Goal: Book appointment/travel/reservation

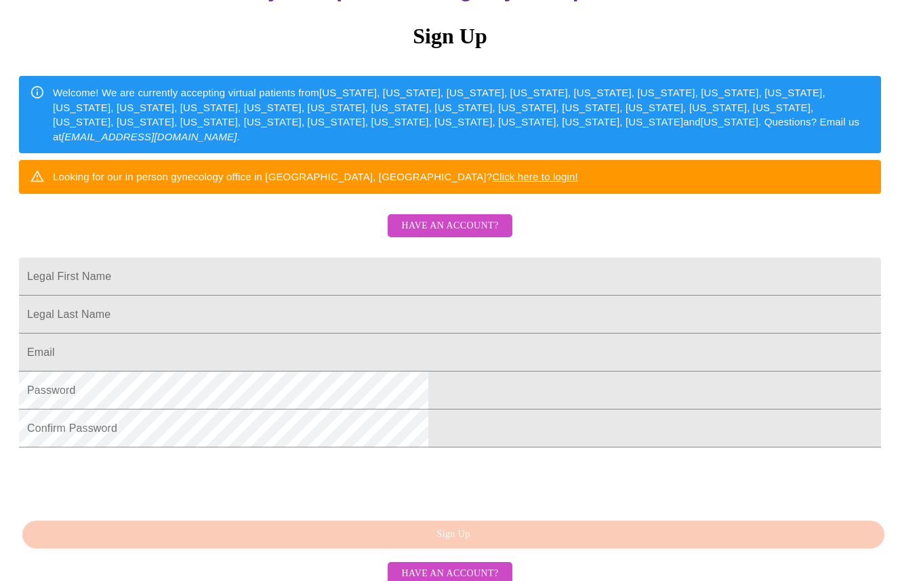
scroll to position [168, 0]
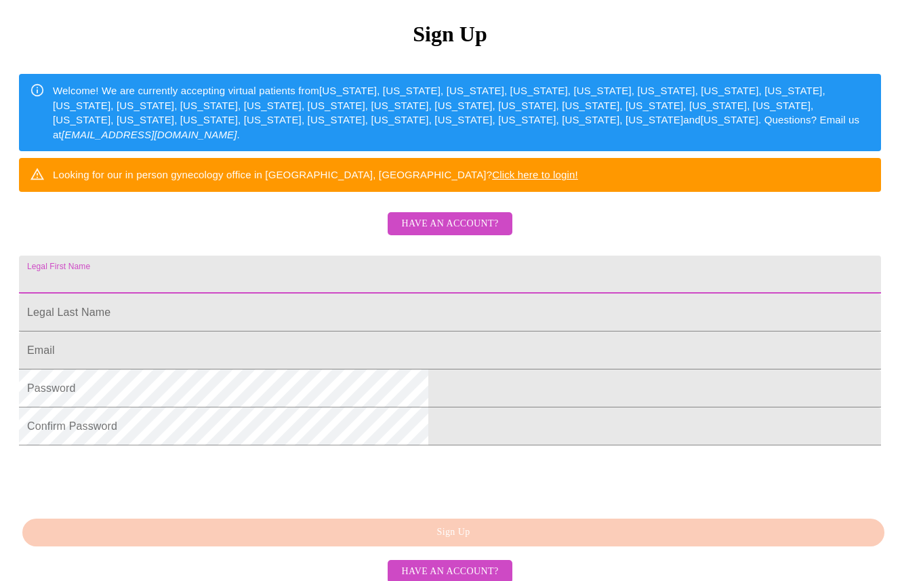
click at [352, 294] on input "Legal First Name" at bounding box center [450, 275] width 862 height 38
click at [267, 294] on input "[PERSON_NAME]" at bounding box center [450, 275] width 862 height 38
type input "[PERSON_NAME]"
click at [288, 332] on input "Legal First Name" at bounding box center [450, 313] width 862 height 38
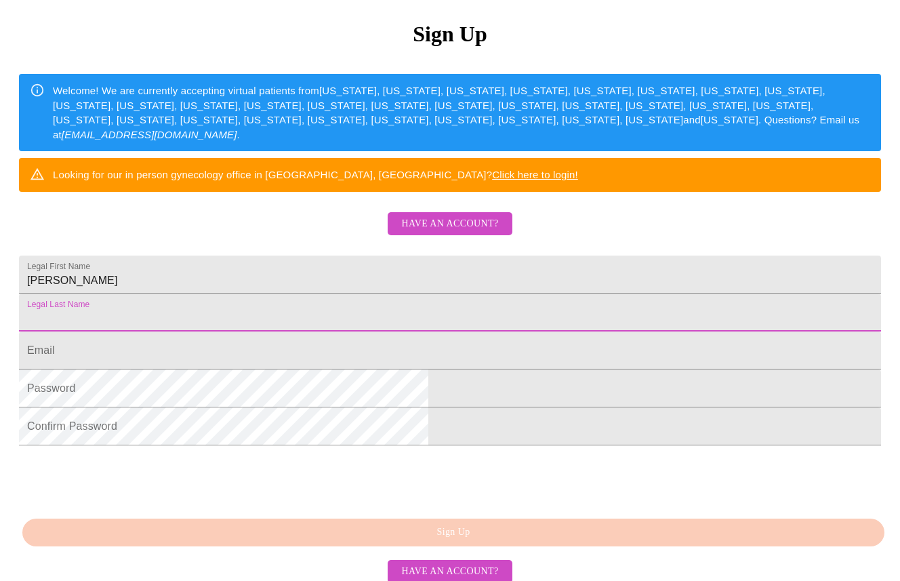
click at [279, 332] on input "Legal First Name" at bounding box center [450, 313] width 862 height 38
type input "[PERSON_NAME]"
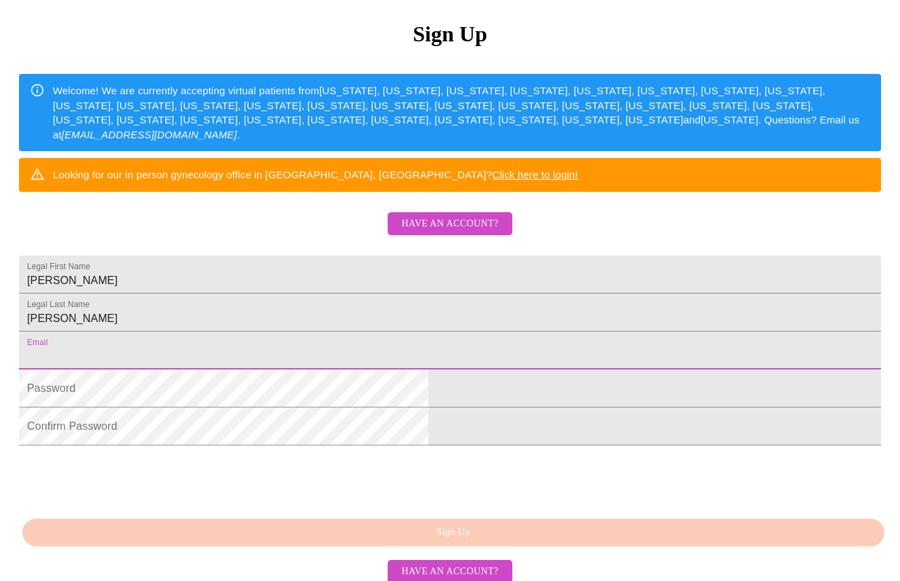
click at [263, 369] on input "Legal First Name" at bounding box center [450, 351] width 862 height 38
type input "[PERSON_NAME][EMAIL_ADDRESS][DOMAIN_NAME]"
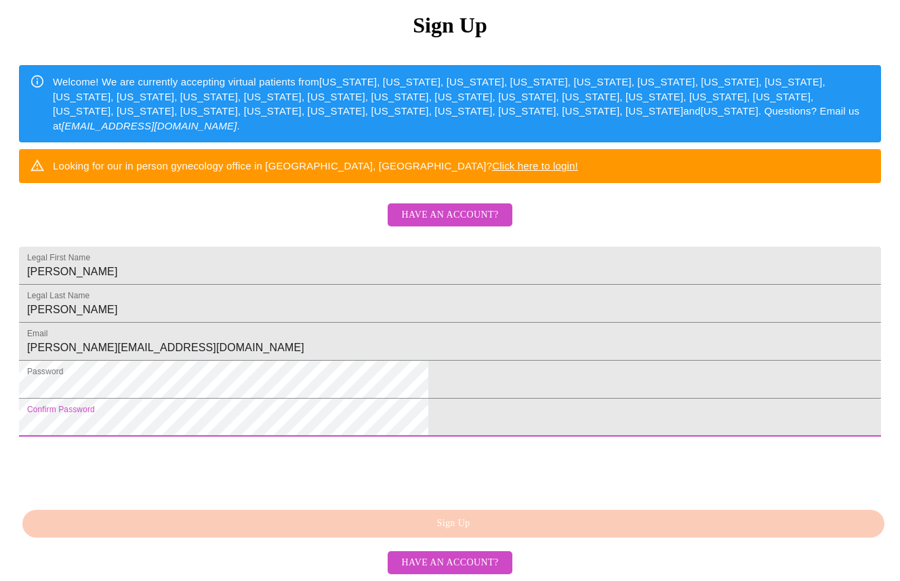
scroll to position [267, 0]
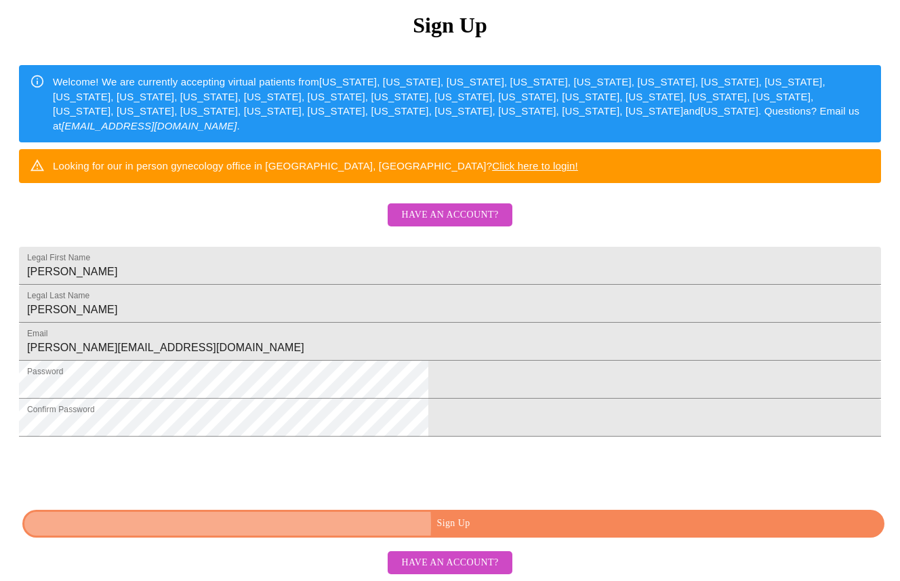
click at [445, 525] on span "Sign Up" at bounding box center [453, 523] width 831 height 17
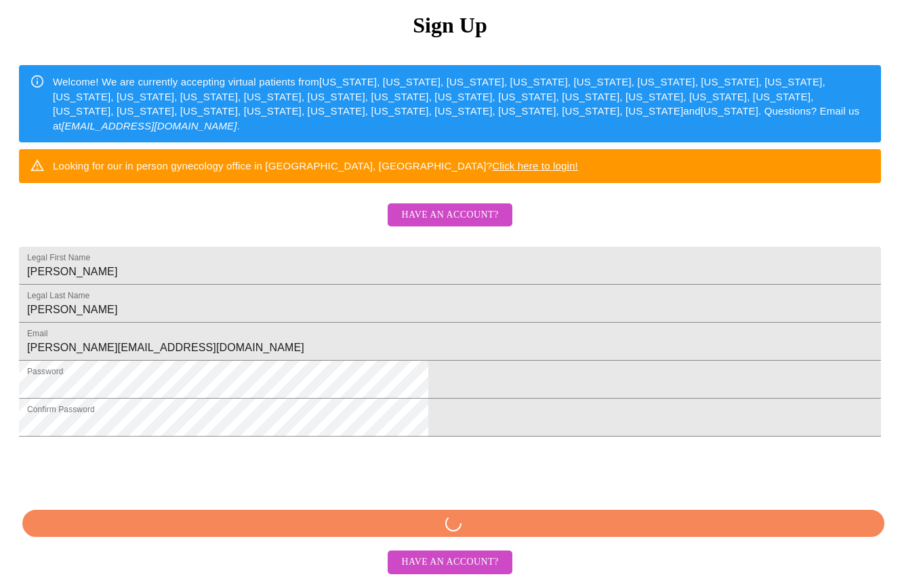
click at [445, 525] on div "MyMenopauseRx Sign Up Welcome! We are currently accepting virtual patients from…" at bounding box center [449, 234] width 889 height 581
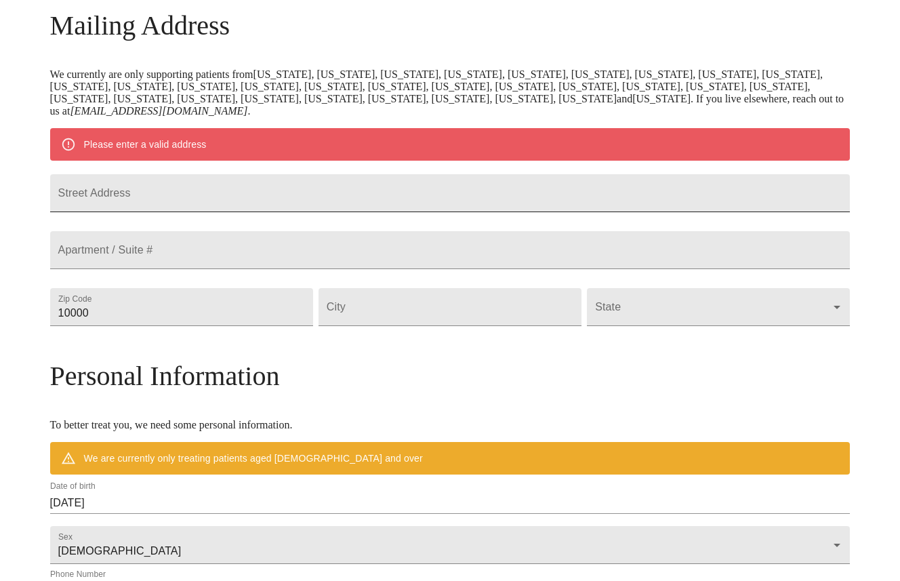
click at [256, 199] on input "Street Address" at bounding box center [450, 193] width 801 height 38
type input "[STREET_ADDRESS][PERSON_NAME]"
click at [202, 326] on input "10000" at bounding box center [181, 307] width 263 height 38
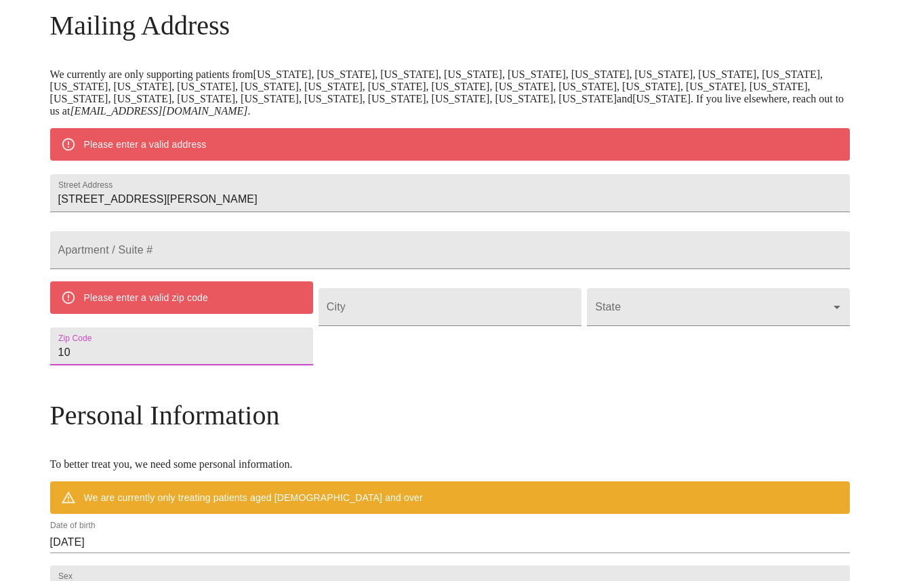
type input "1"
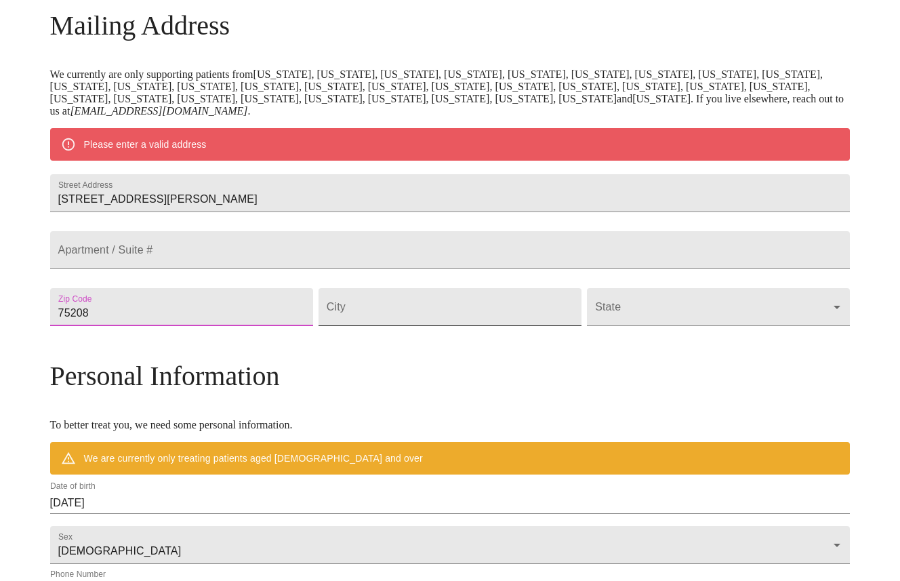
type input "75208"
click at [402, 326] on input "Street Address" at bounding box center [450, 307] width 263 height 38
type input "[GEOGRAPHIC_DATA]"
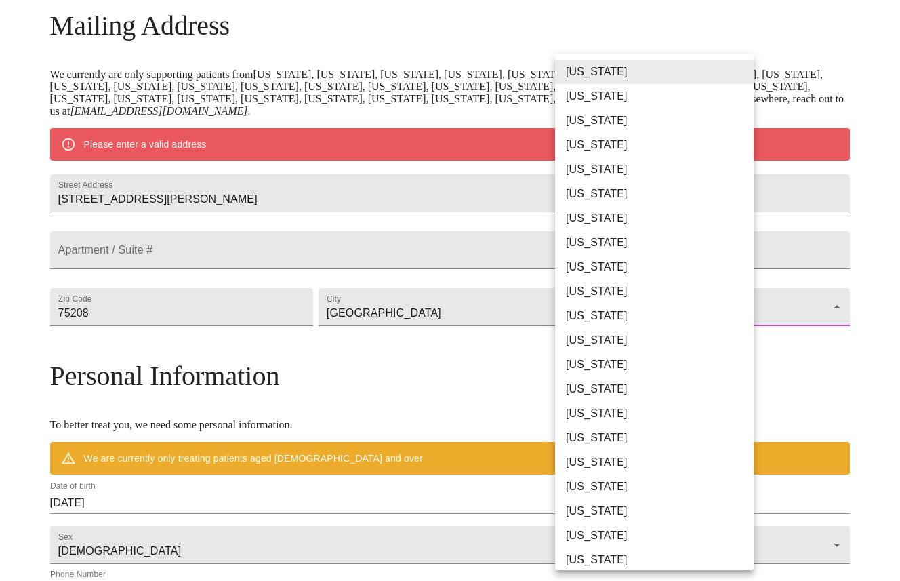
click at [574, 350] on body "MyMenopauseRx Welcome to MyMenopauseRx Since it's your first time here, you'll …" at bounding box center [449, 325] width 889 height 1069
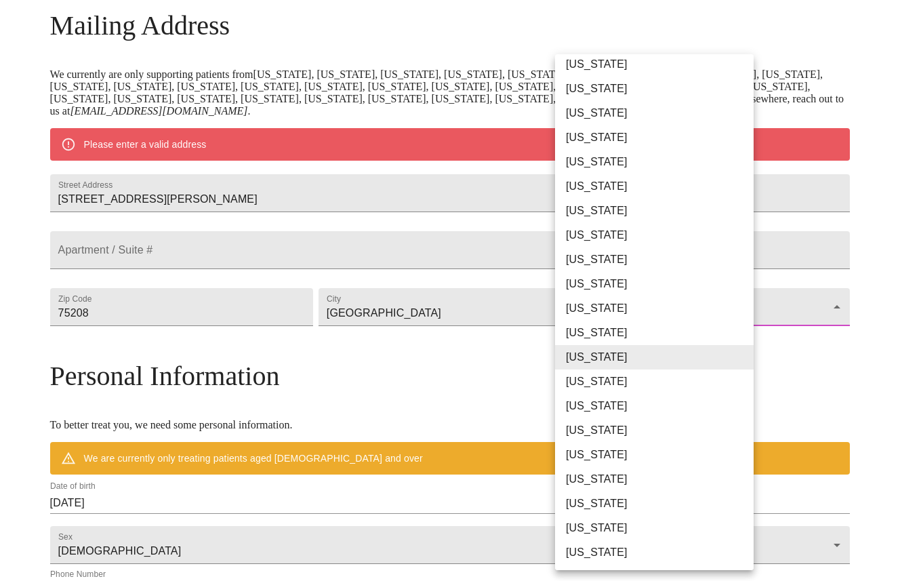
click at [581, 379] on li "[US_STATE]" at bounding box center [654, 381] width 199 height 24
type input "[US_STATE]"
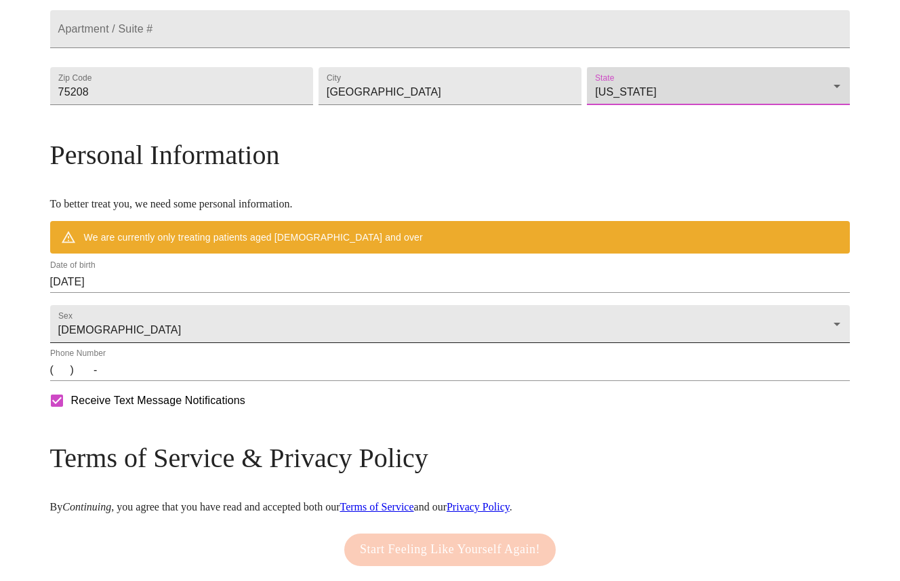
scroll to position [397, 0]
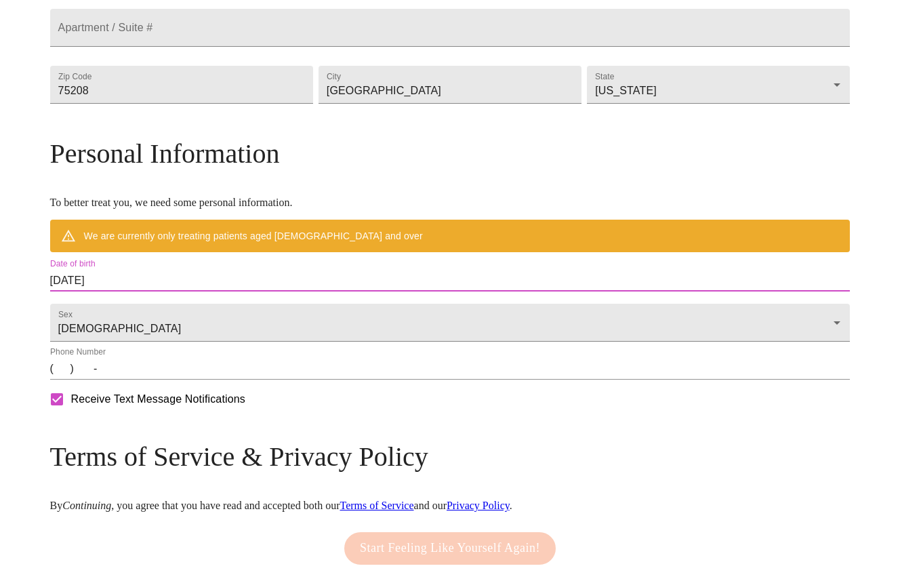
click at [216, 292] on input "[DATE]" at bounding box center [450, 281] width 801 height 22
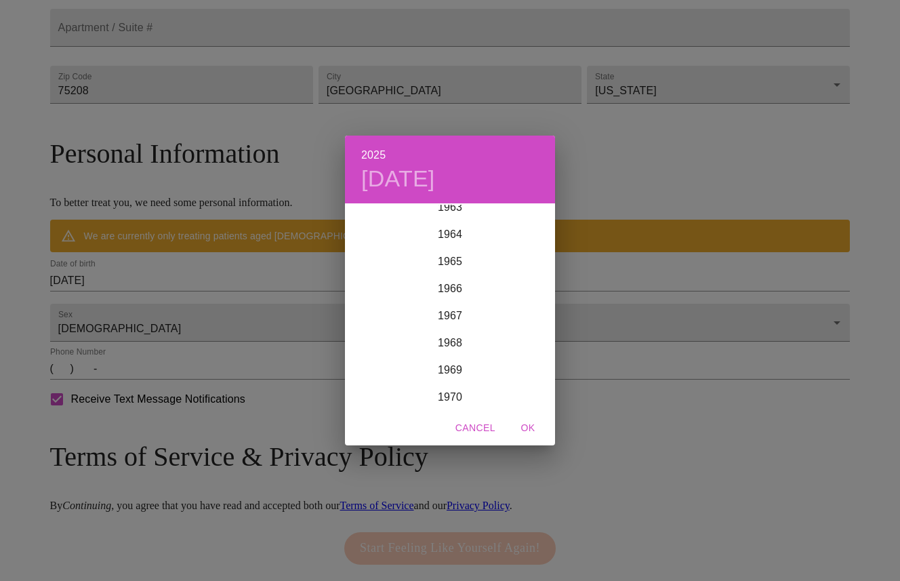
scroll to position [1838, 0]
click at [453, 277] on div "1969" at bounding box center [450, 278] width 210 height 27
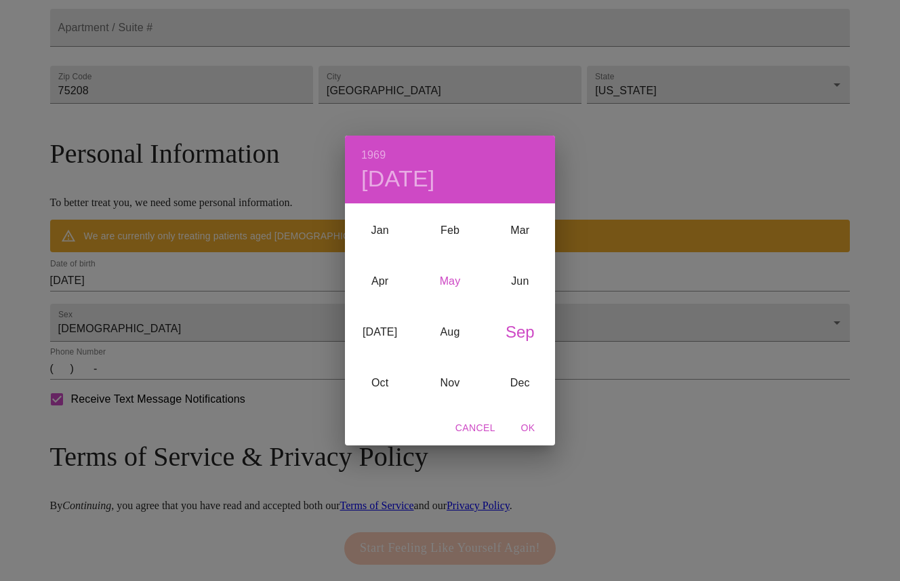
click at [447, 283] on div "May" at bounding box center [450, 281] width 70 height 51
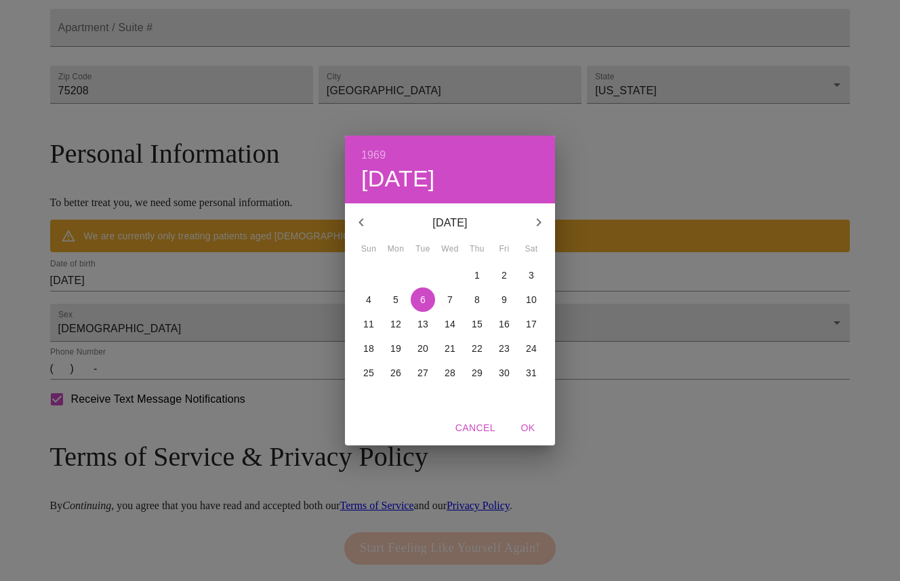
click at [535, 349] on p "24" at bounding box center [531, 349] width 11 height 14
click at [532, 425] on span "OK" at bounding box center [528, 428] width 33 height 17
type input "[DATE]"
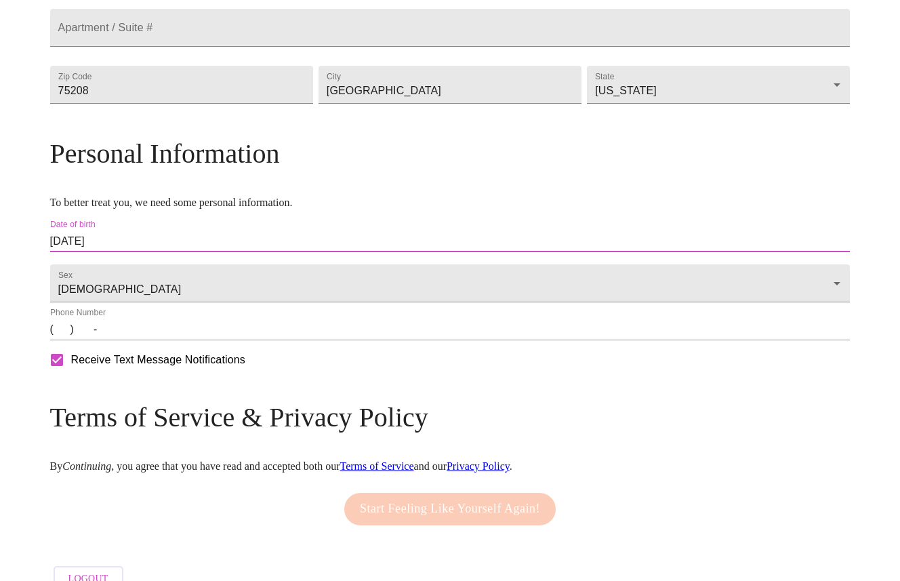
click at [198, 340] on input "(   )    -" at bounding box center [450, 330] width 801 height 22
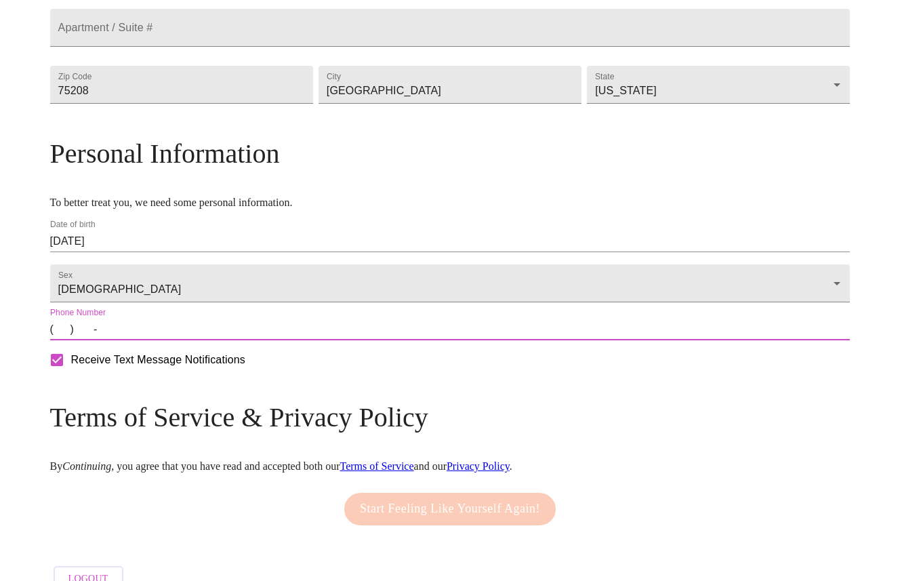
click at [162, 340] on input "(   )    -" at bounding box center [450, 330] width 801 height 22
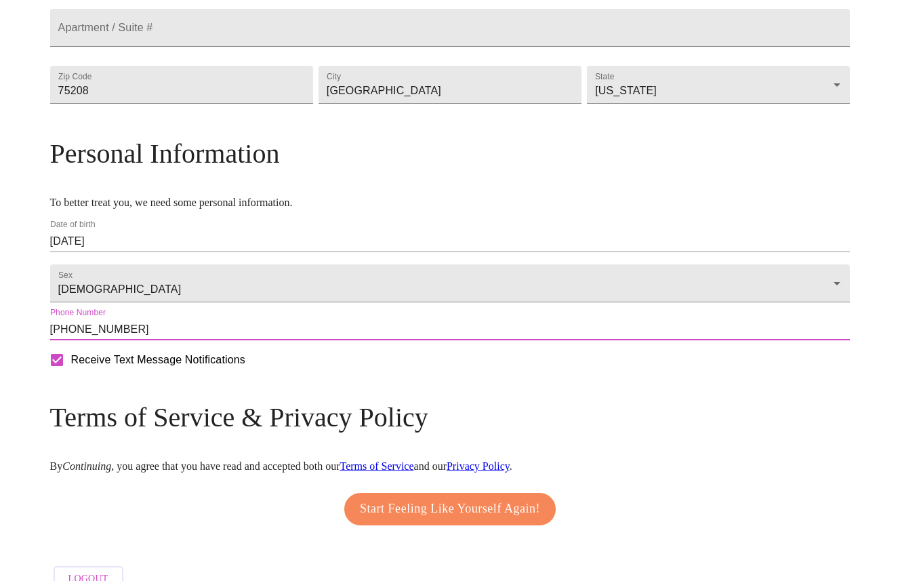
scroll to position [463, 0]
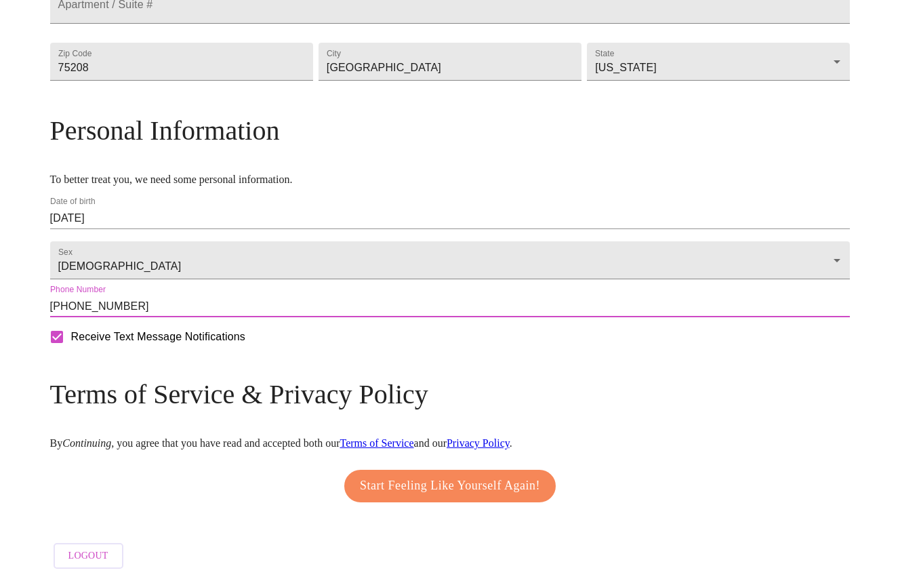
type input "[PHONE_NUMBER]"
click at [412, 478] on span "Start Feeling Like Yourself Again!" at bounding box center [450, 486] width 180 height 22
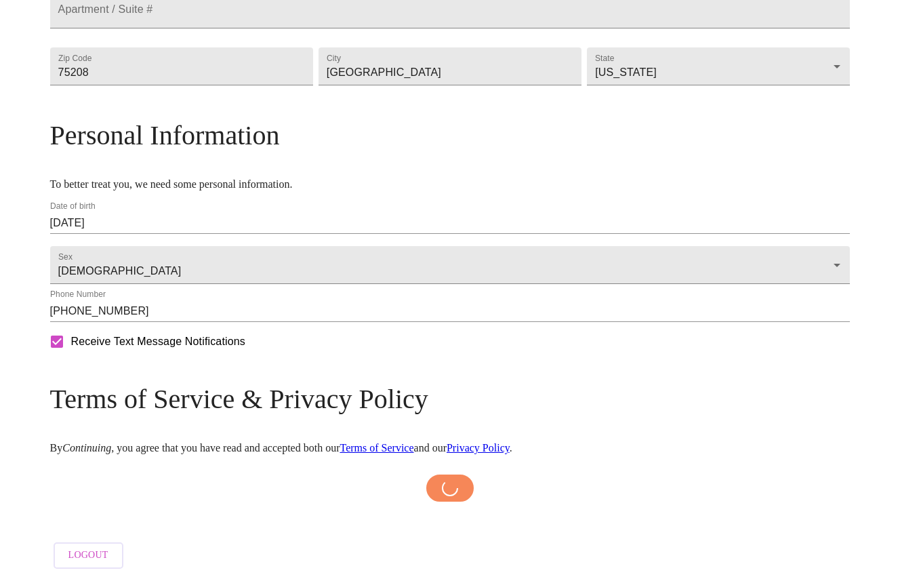
scroll to position [458, 0]
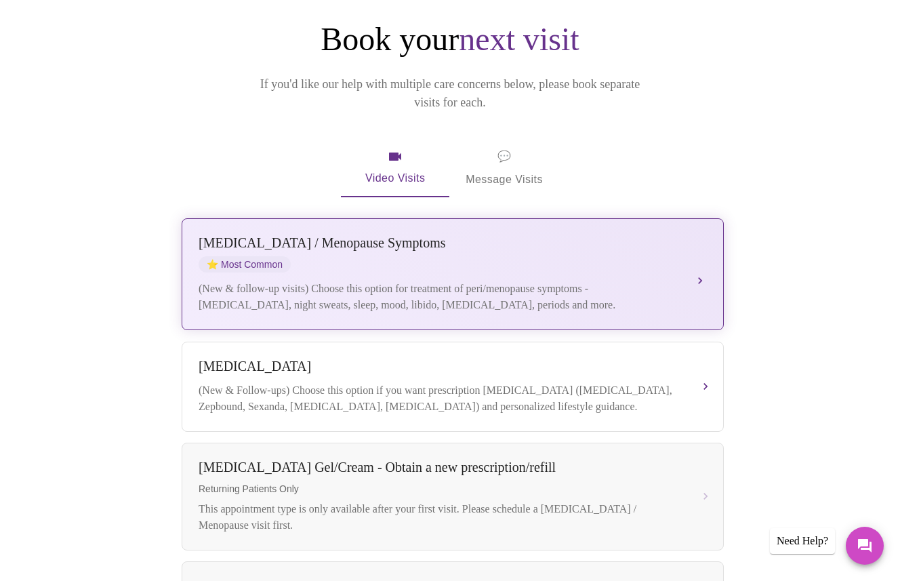
scroll to position [123, 0]
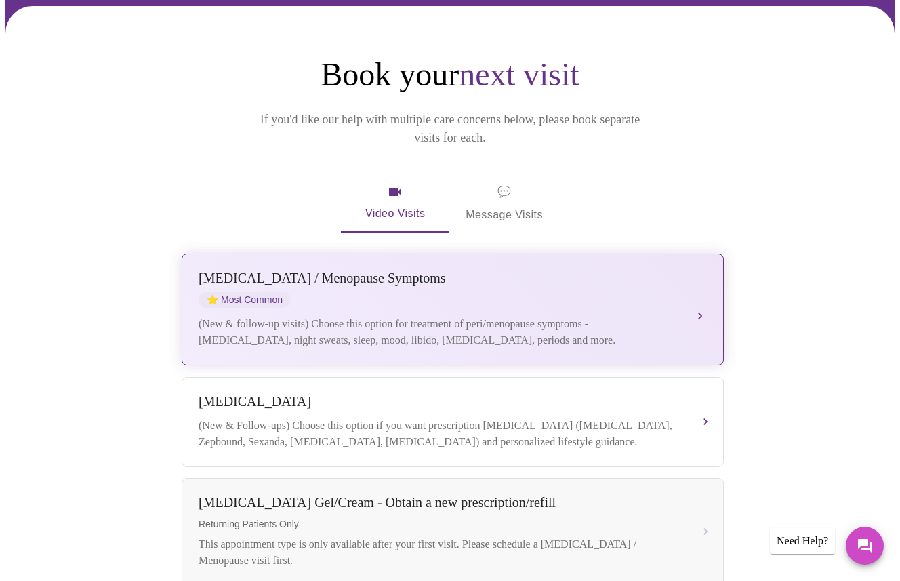
click at [476, 316] on div "(New & follow-up visits) Choose this option for treatment of peri/menopause sym…" at bounding box center [439, 332] width 481 height 33
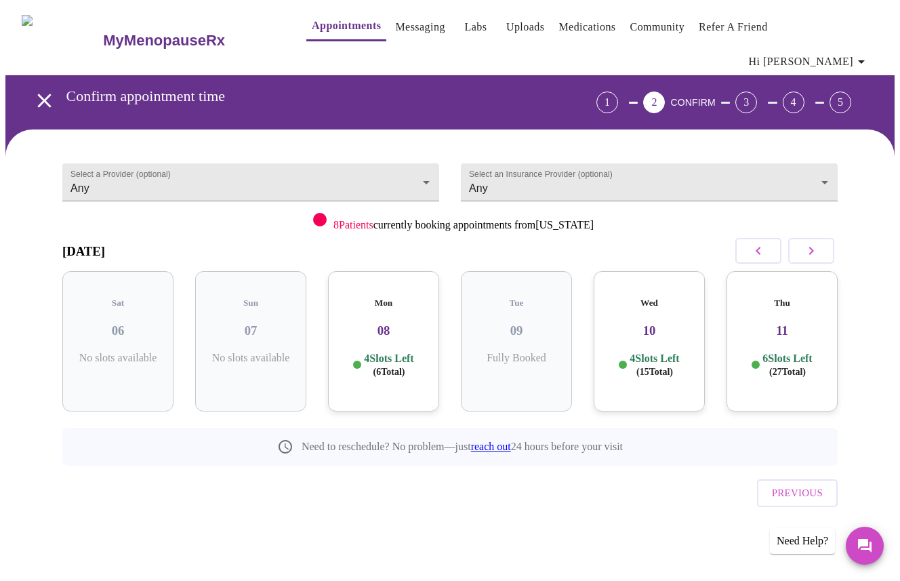
click at [363, 323] on h3 "08" at bounding box center [383, 330] width 89 height 15
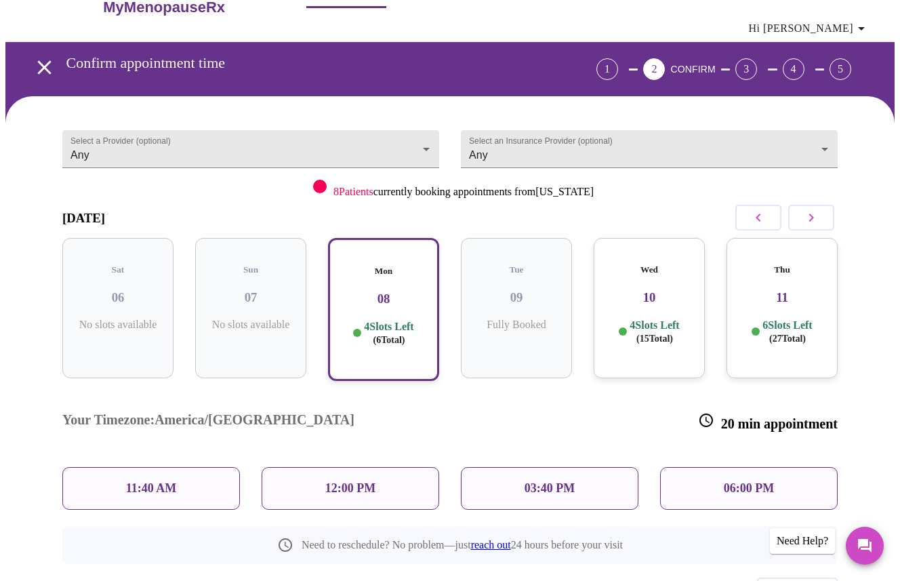
scroll to position [38, 0]
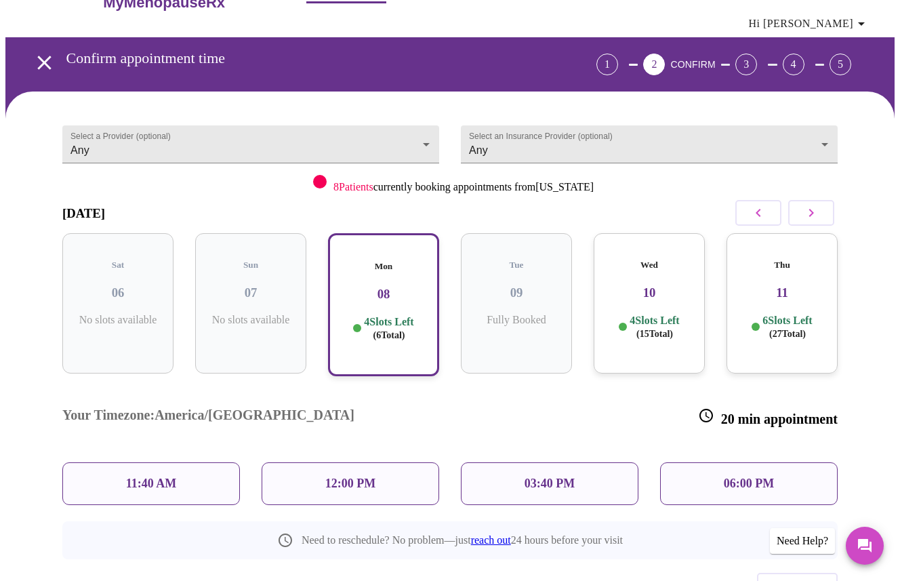
click at [152, 477] on p "11:40 AM" at bounding box center [151, 484] width 51 height 14
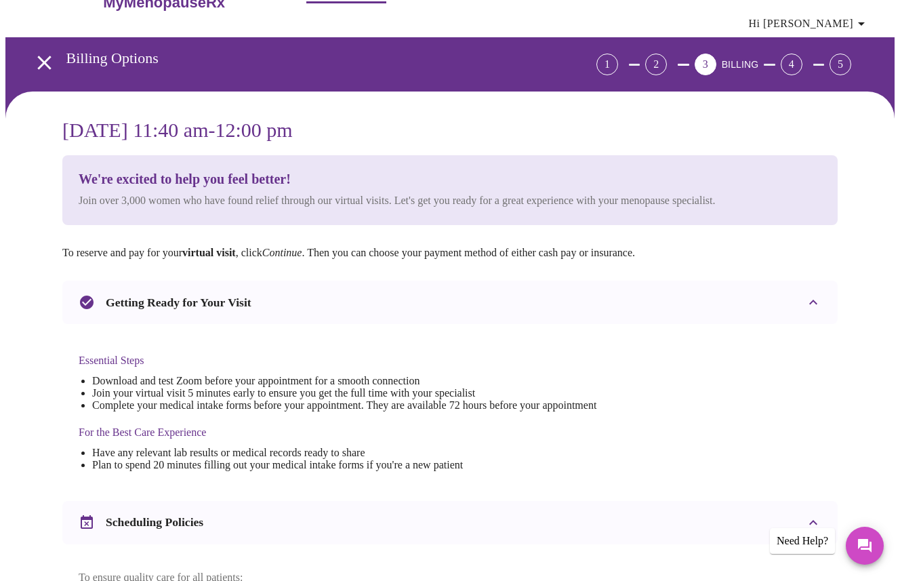
scroll to position [0, 0]
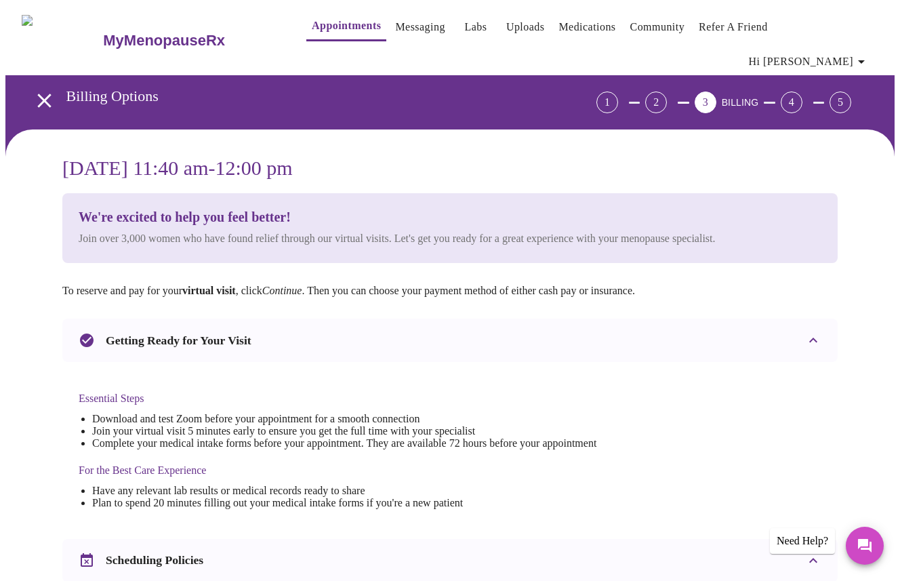
click at [47, 89] on icon "open drawer" at bounding box center [45, 101] width 24 height 24
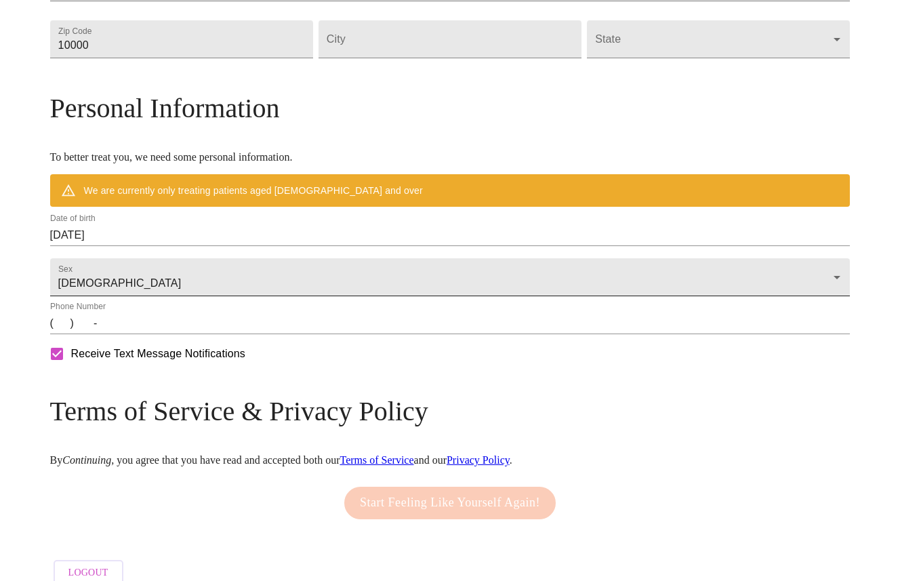
scroll to position [483, 0]
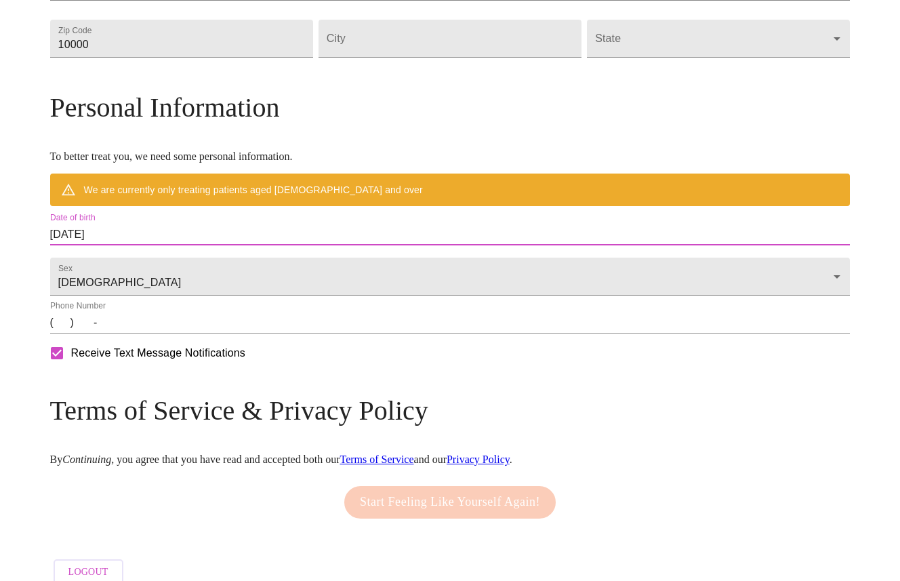
click at [192, 245] on input "[DATE]" at bounding box center [450, 235] width 801 height 22
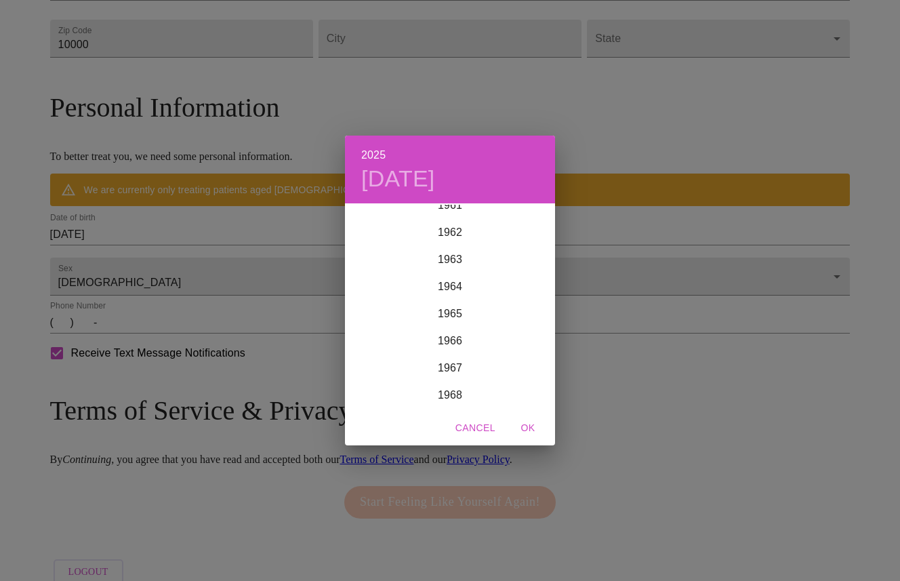
scroll to position [1717, 0]
click at [454, 395] on div "1969" at bounding box center [450, 399] width 210 height 27
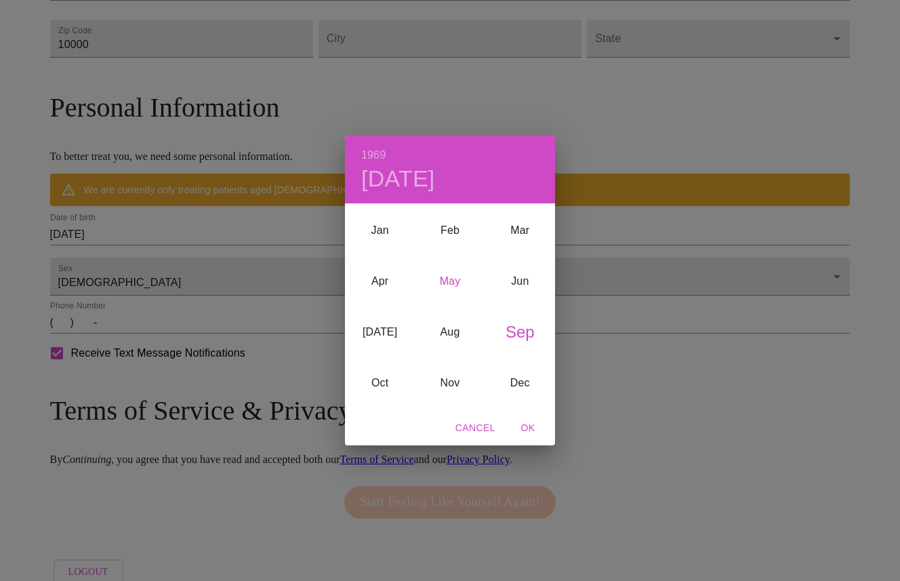
click at [451, 283] on div "May" at bounding box center [450, 281] width 70 height 51
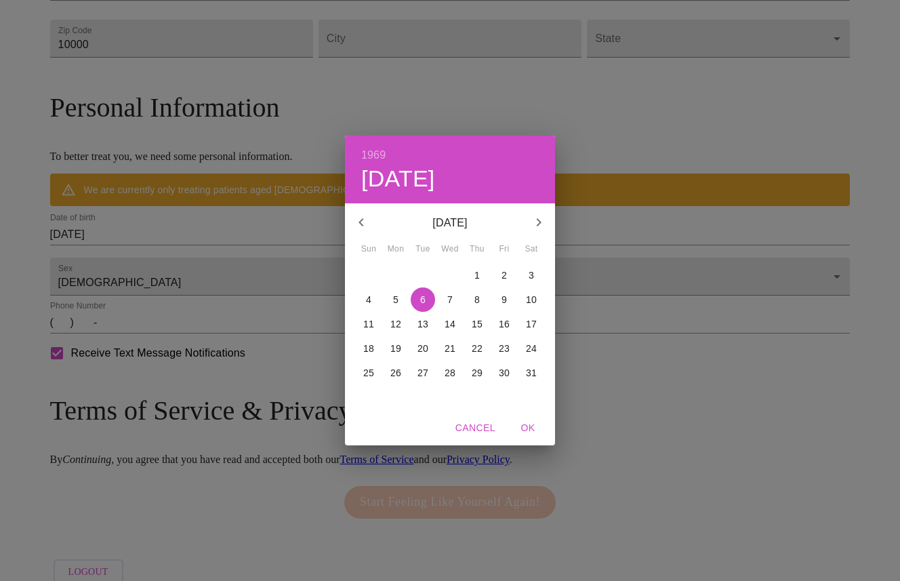
click at [532, 352] on p "24" at bounding box center [531, 349] width 11 height 14
click at [532, 435] on span "OK" at bounding box center [528, 428] width 33 height 17
type input "[DATE]"
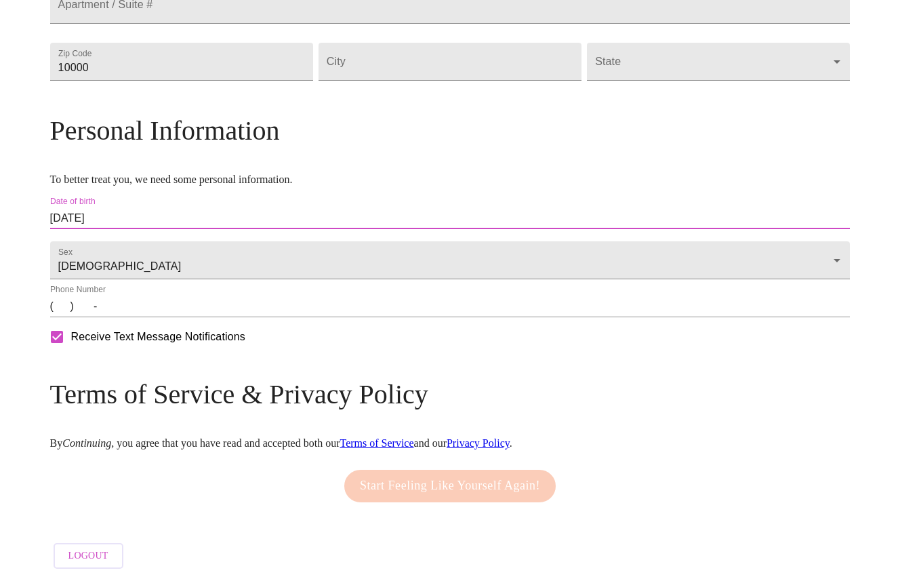
click at [162, 317] on input "(   )    -" at bounding box center [450, 307] width 801 height 22
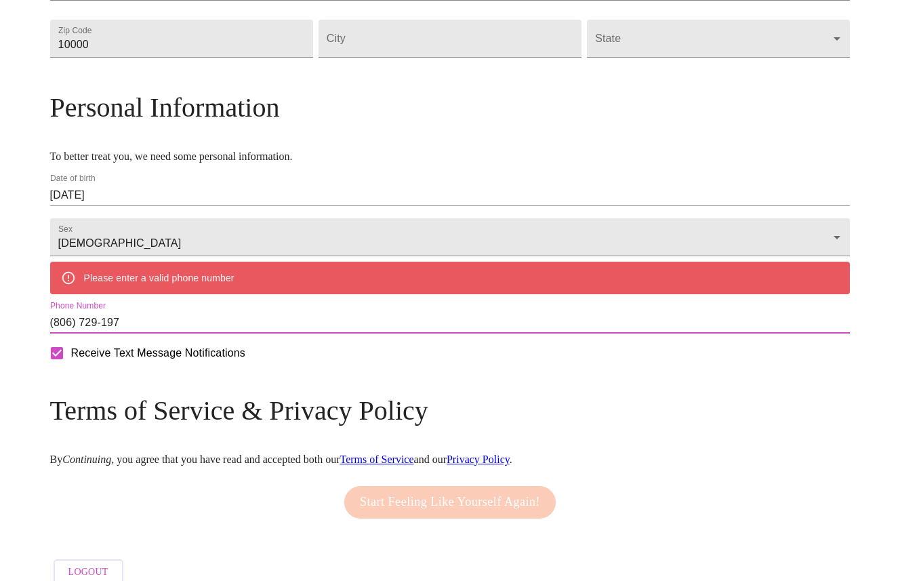
type input "[PHONE_NUMBER]"
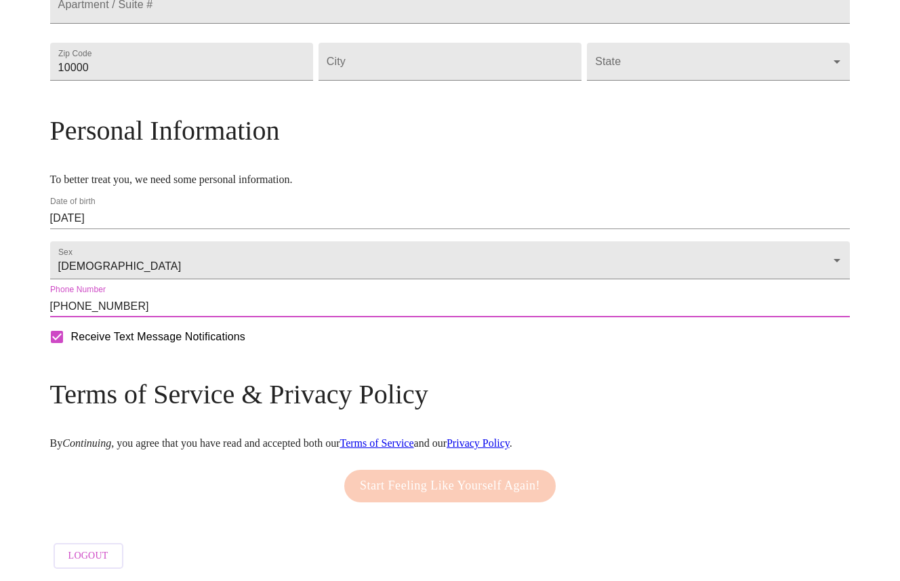
scroll to position [470, 0]
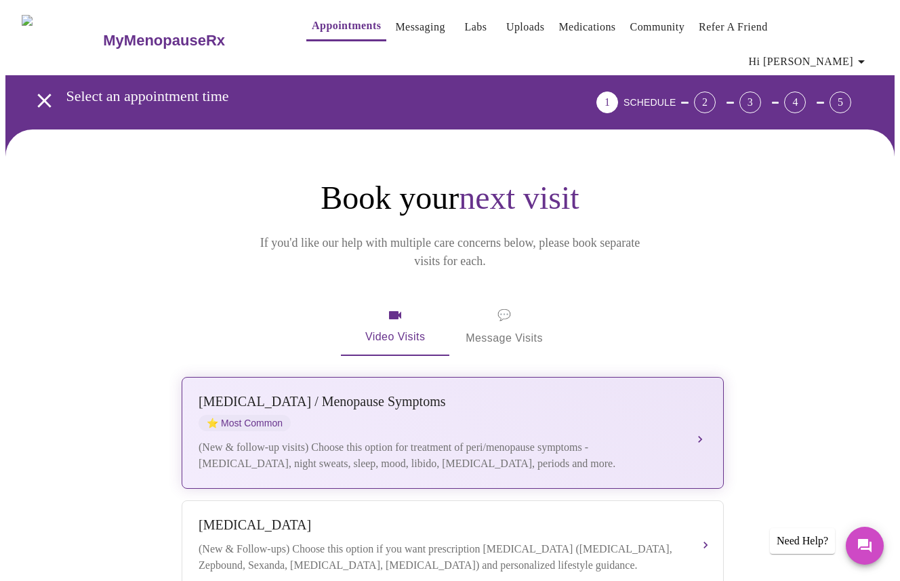
click at [333, 394] on div "[MEDICAL_DATA] / Menopause Symptoms" at bounding box center [439, 402] width 481 height 16
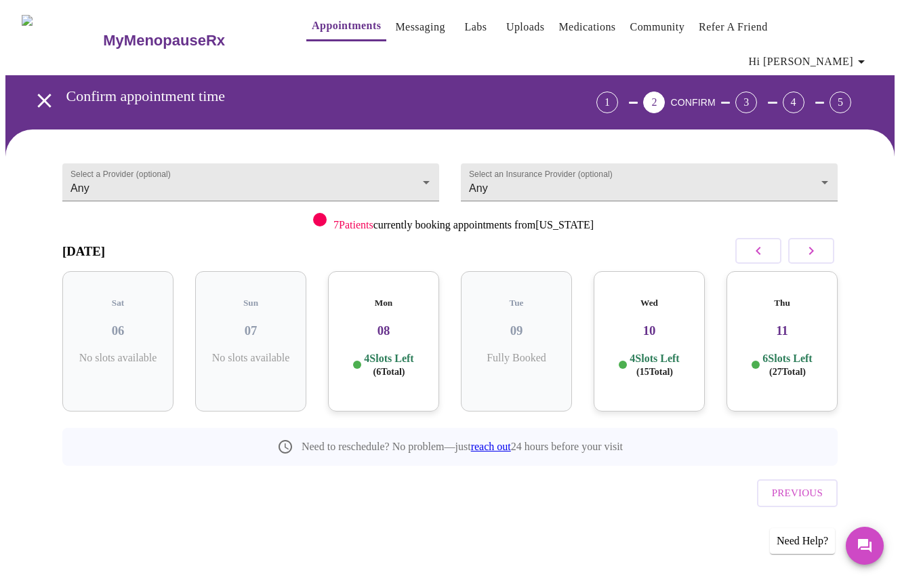
click at [384, 323] on h3 "08" at bounding box center [383, 330] width 89 height 15
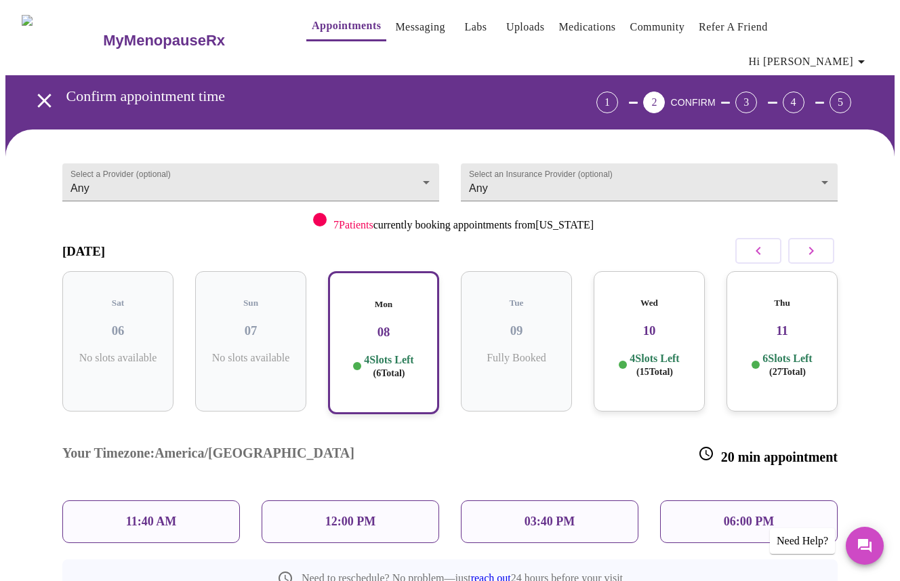
click at [185, 500] on div "11:40 AM" at bounding box center [151, 521] width 178 height 43
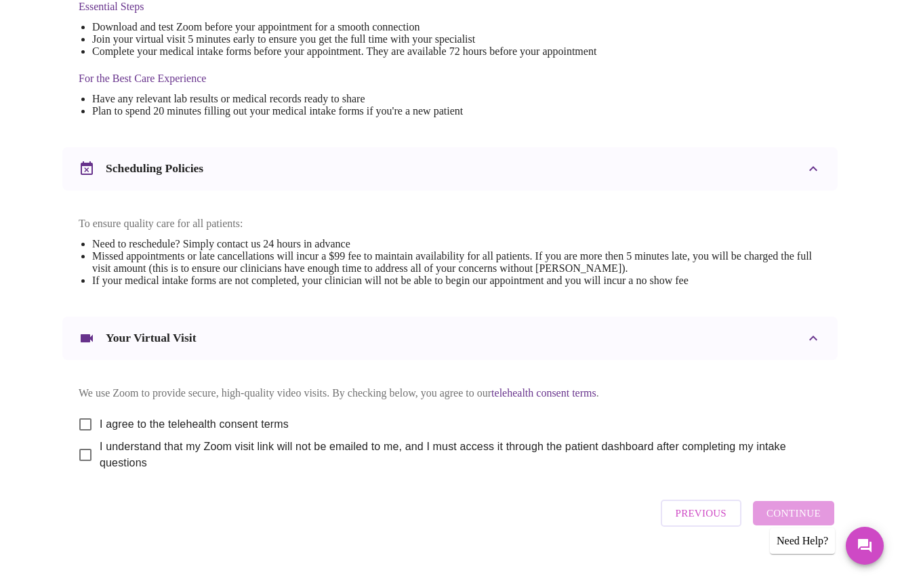
scroll to position [406, 0]
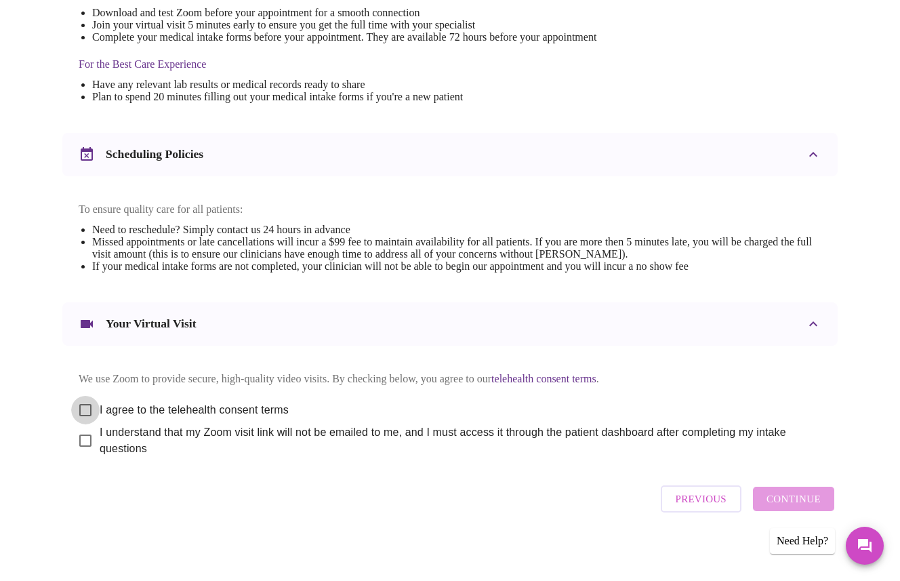
click at [79, 400] on input "I agree to the telehealth consent terms" at bounding box center [85, 410] width 28 height 28
checkbox input "true"
click at [80, 435] on input "I understand that my Zoom visit link will not be emailed to me, and I must acce…" at bounding box center [85, 440] width 28 height 28
checkbox input "true"
click at [787, 494] on span "Continue" at bounding box center [794, 499] width 54 height 18
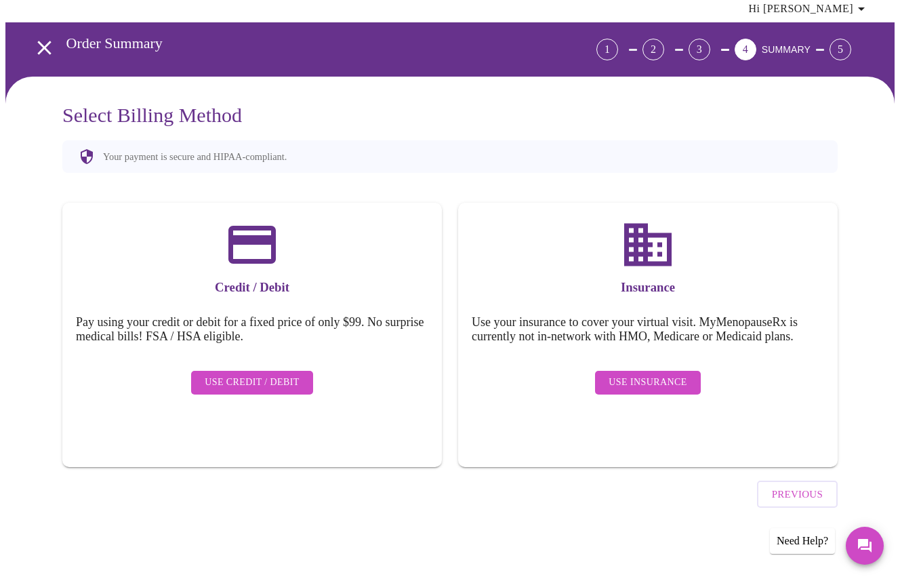
scroll to position [0, 0]
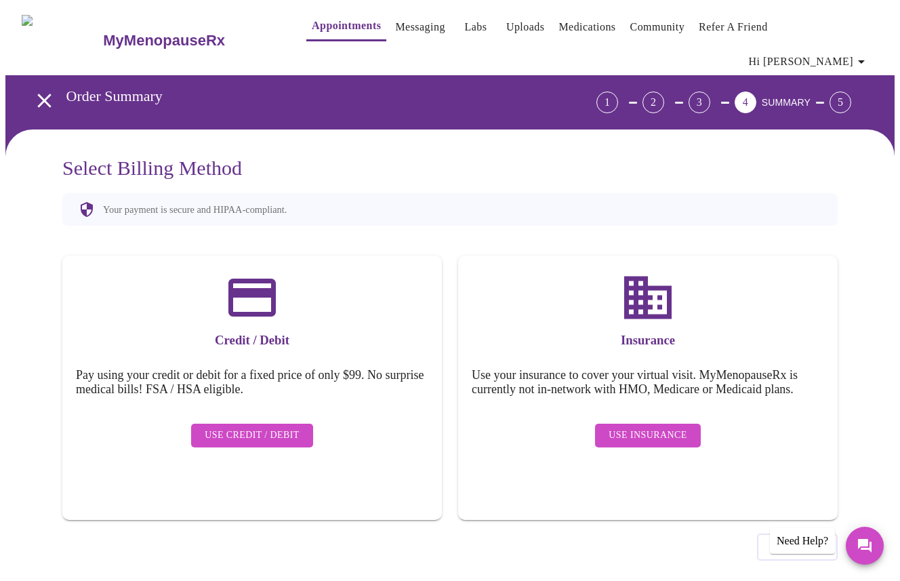
click at [235, 427] on span "Use Credit / Debit" at bounding box center [252, 435] width 95 height 17
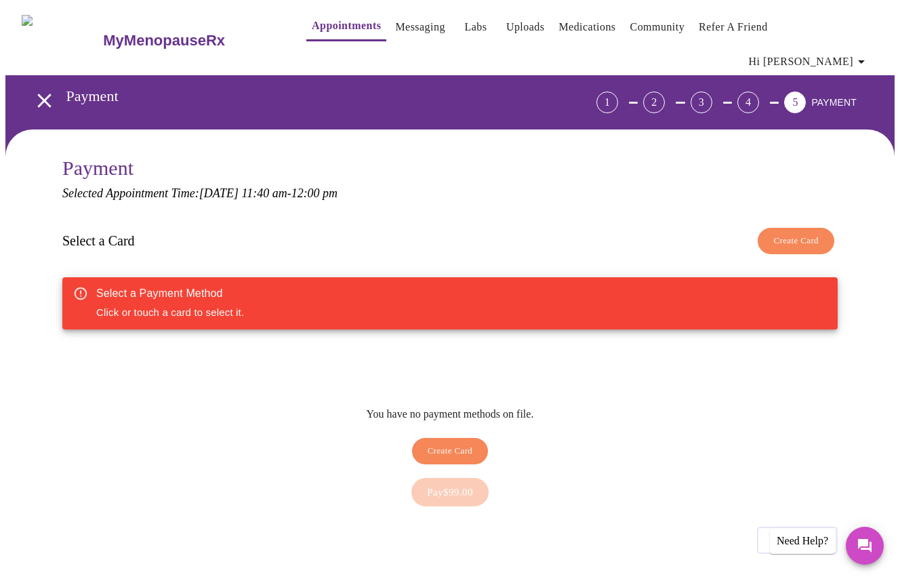
scroll to position [14, 0]
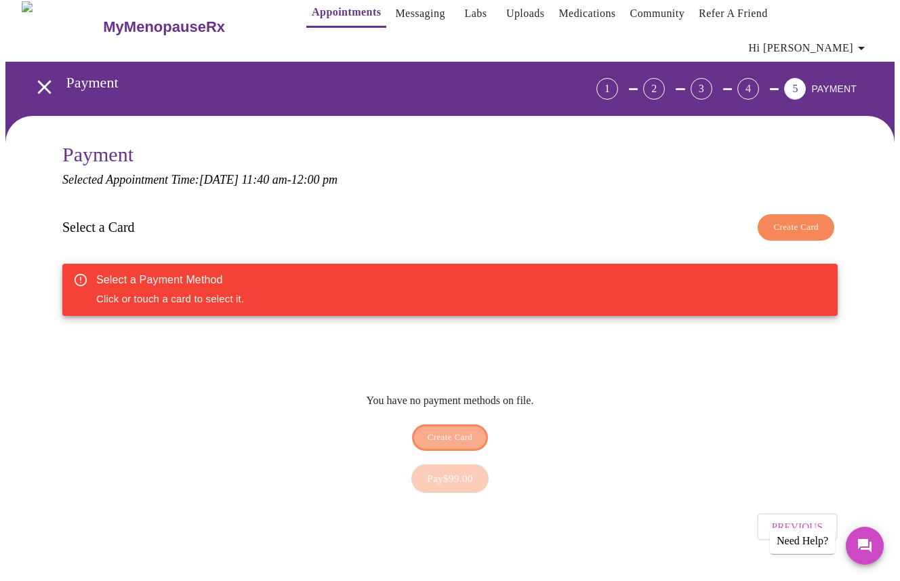
click at [447, 430] on span "Create Card" at bounding box center [450, 438] width 45 height 16
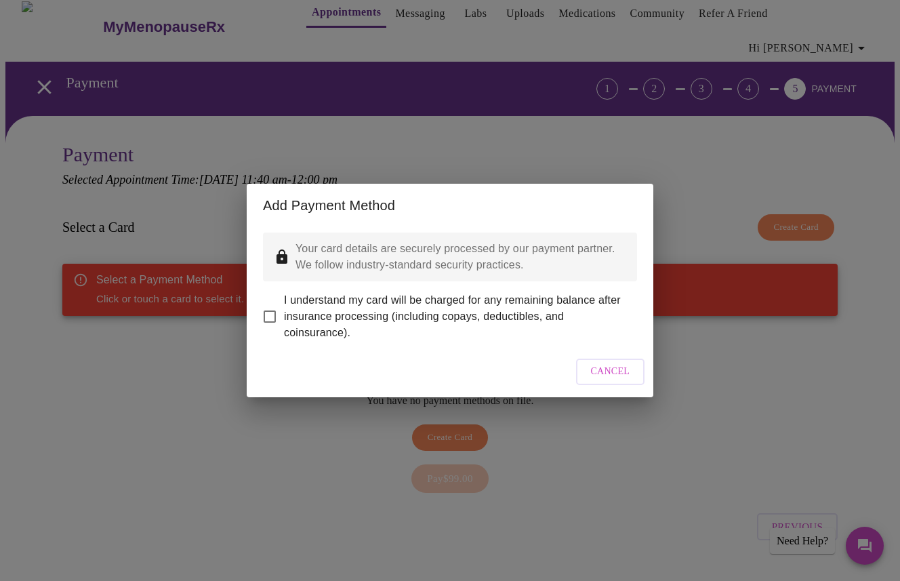
click at [602, 376] on span "Cancel" at bounding box center [610, 371] width 39 height 17
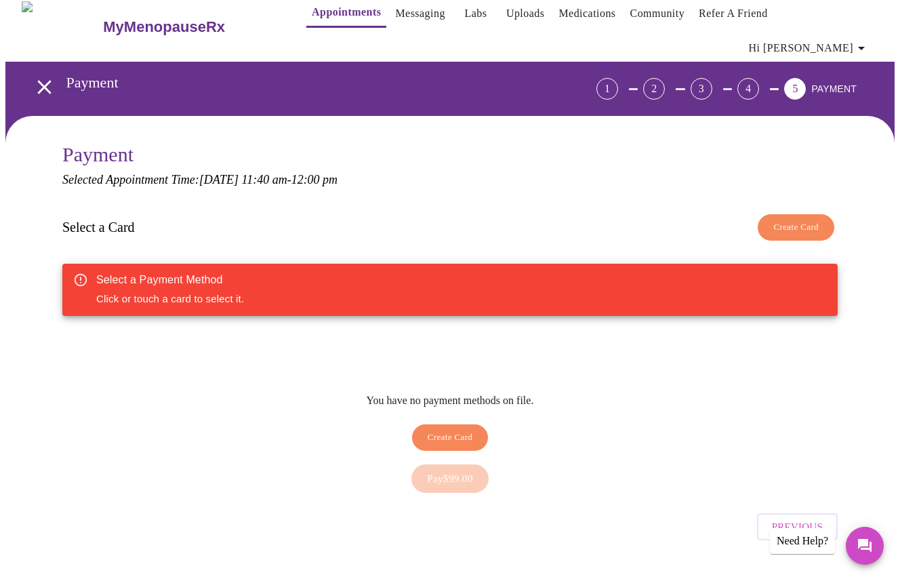
click at [759, 78] on div "4" at bounding box center [749, 89] width 22 height 22
click at [456, 430] on span "Create Card" at bounding box center [450, 438] width 45 height 16
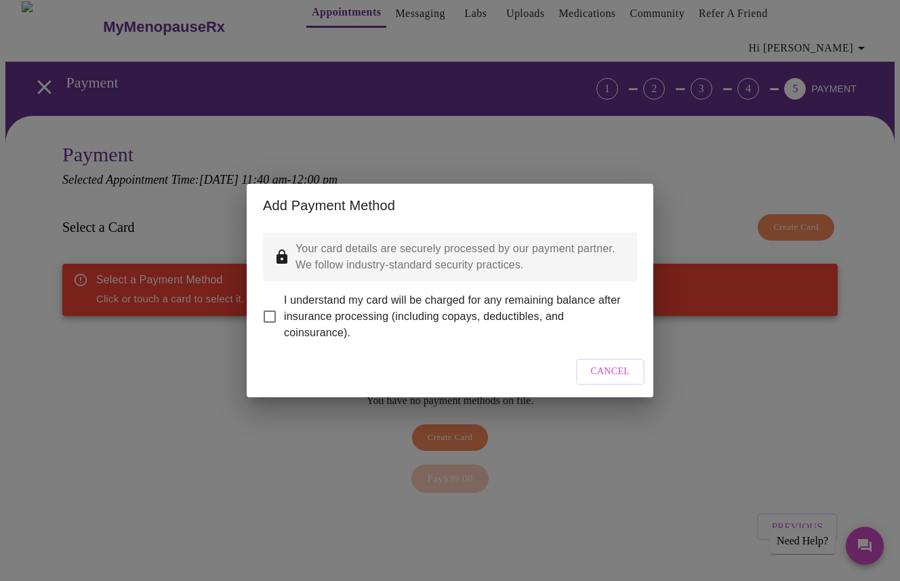
click at [270, 308] on input "I understand my card will be charged for any remaining balance after insurance …" at bounding box center [270, 316] width 28 height 28
checkbox input "true"
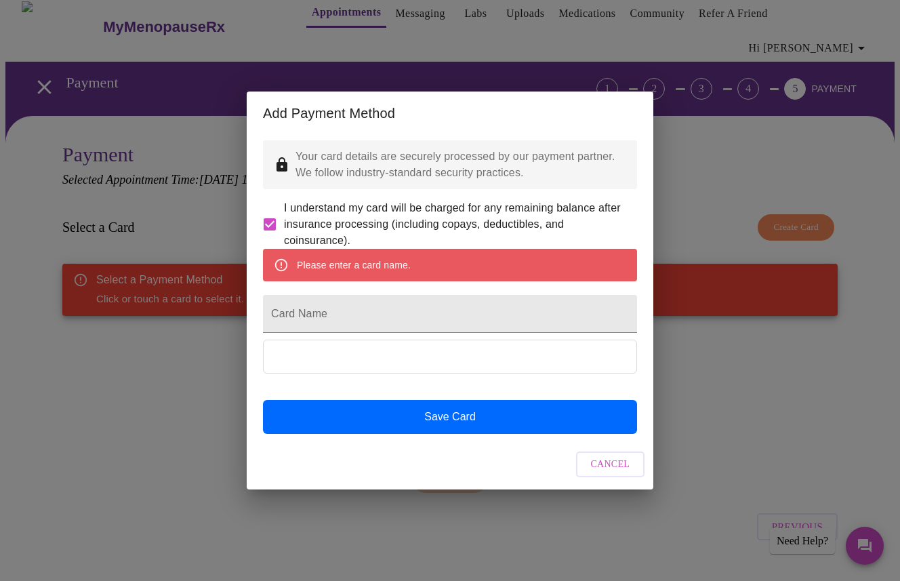
click at [399, 268] on div "Please enter a card name." at bounding box center [354, 265] width 114 height 24
click at [390, 317] on input "Card Name" at bounding box center [450, 314] width 374 height 38
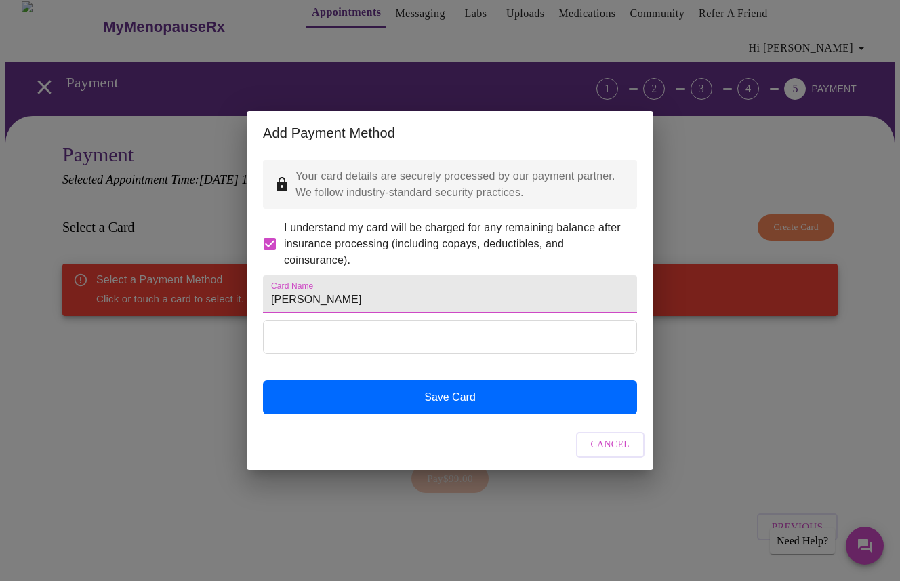
type input "[PERSON_NAME]"
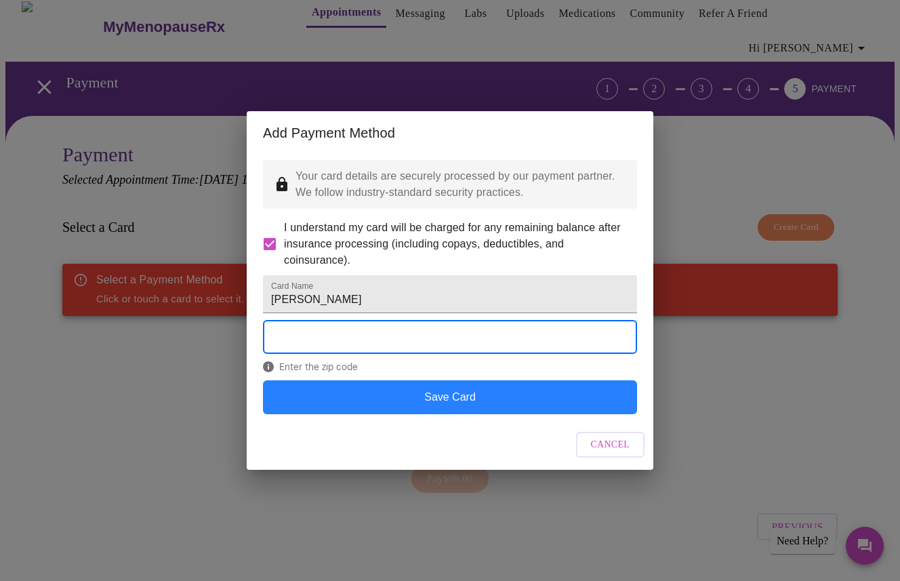
click at [432, 414] on button "Save Card" at bounding box center [450, 397] width 374 height 34
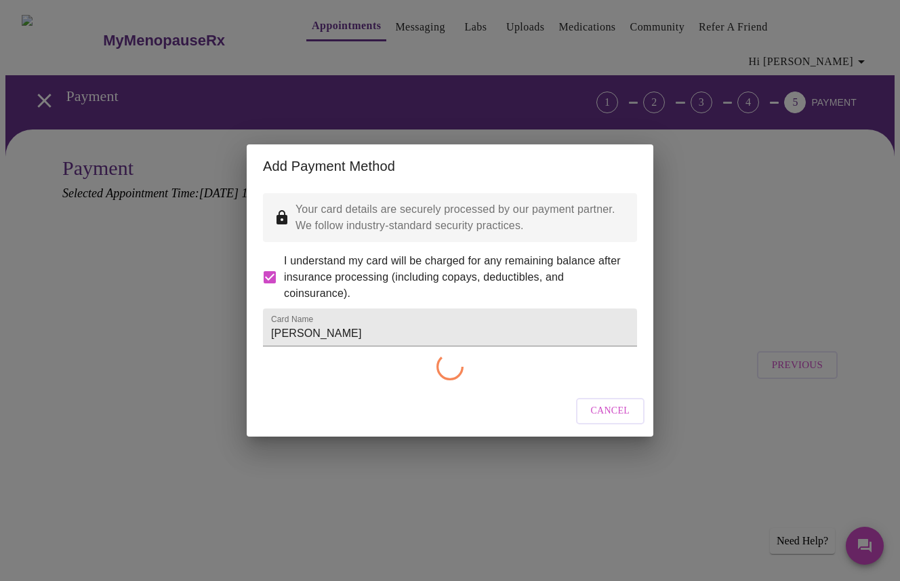
scroll to position [0, 0]
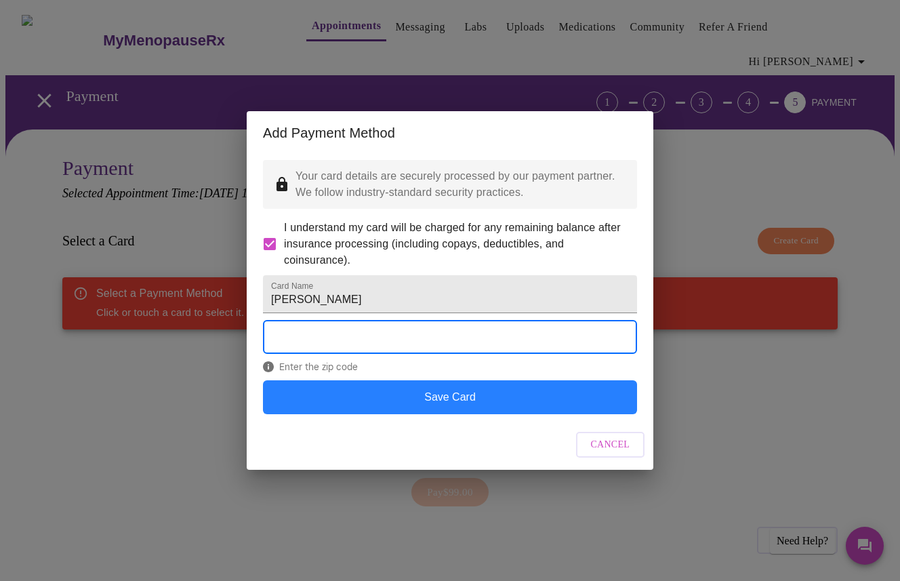
click at [458, 414] on button "Save Card" at bounding box center [450, 397] width 374 height 34
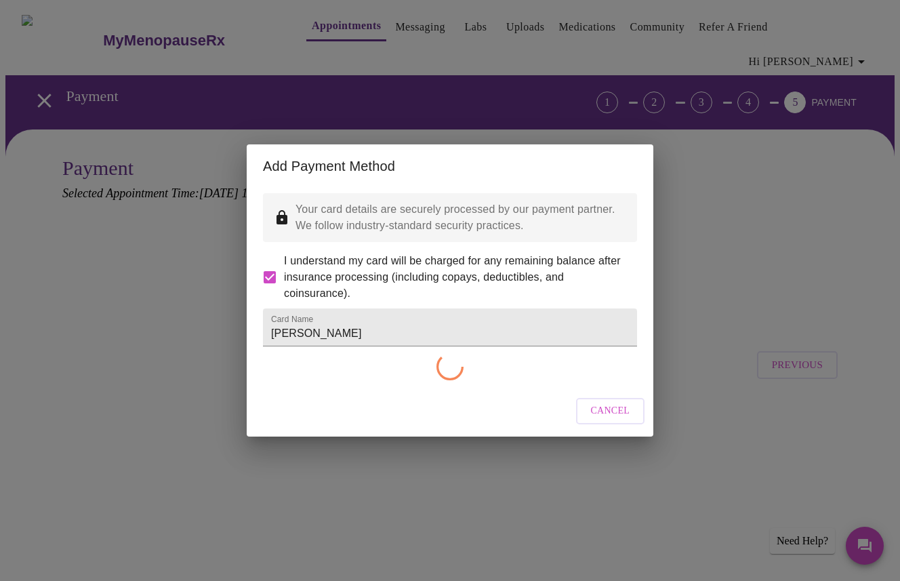
checkbox input "false"
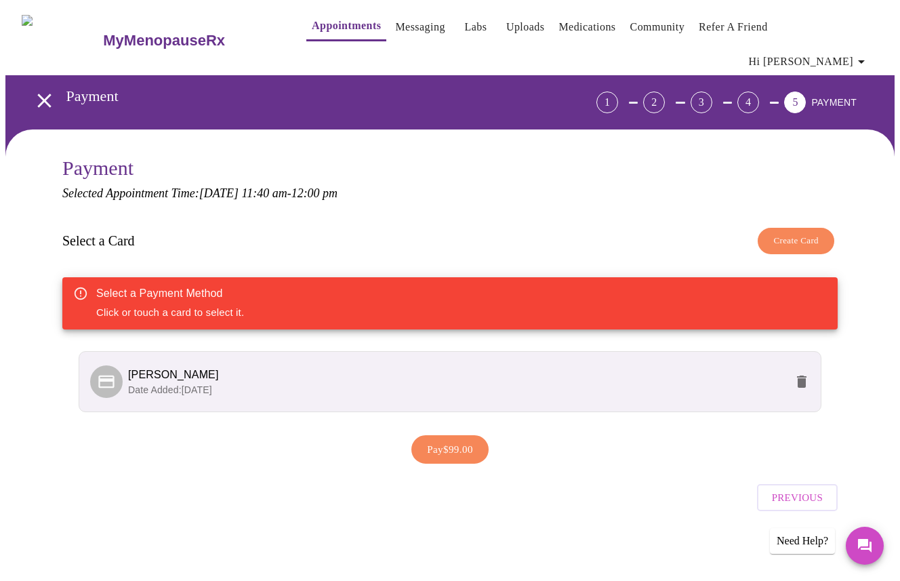
click at [287, 383] on p "Date Added: [DATE]" at bounding box center [457, 390] width 658 height 14
click at [140, 384] on span "Date Added: [DATE]" at bounding box center [170, 389] width 84 height 11
click at [434, 441] on span "Pay $99.00" at bounding box center [450, 450] width 46 height 18
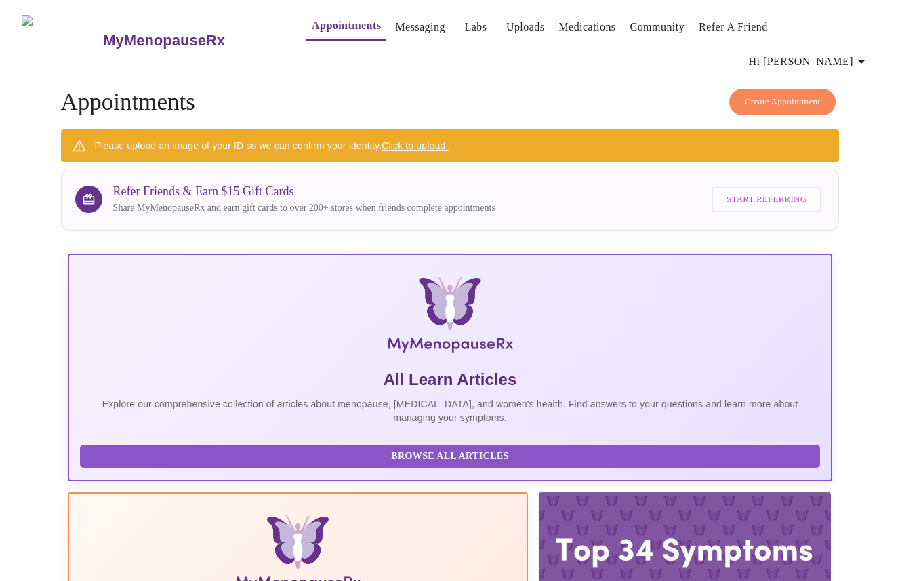
click at [430, 140] on link "Click to upload." at bounding box center [415, 145] width 66 height 11
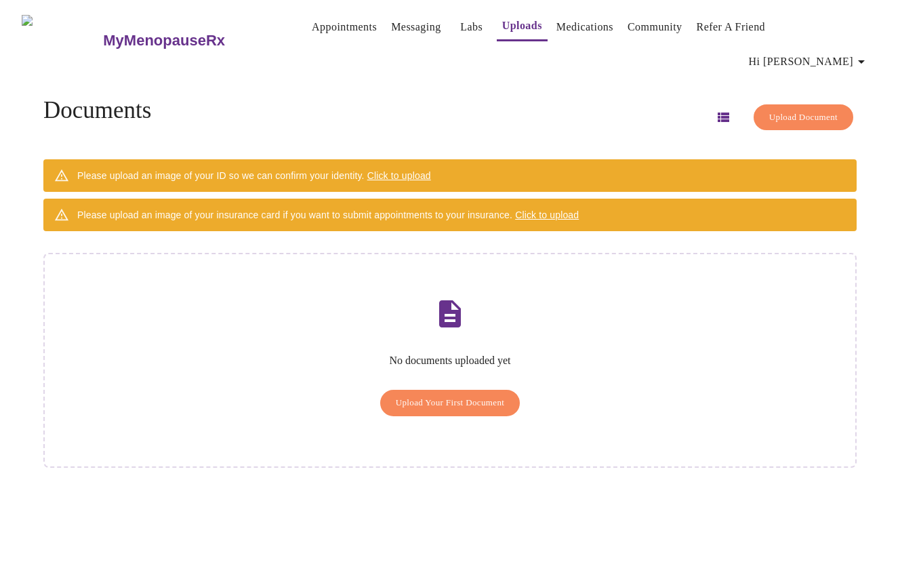
click at [445, 395] on span "Upload Your First Document" at bounding box center [450, 403] width 109 height 16
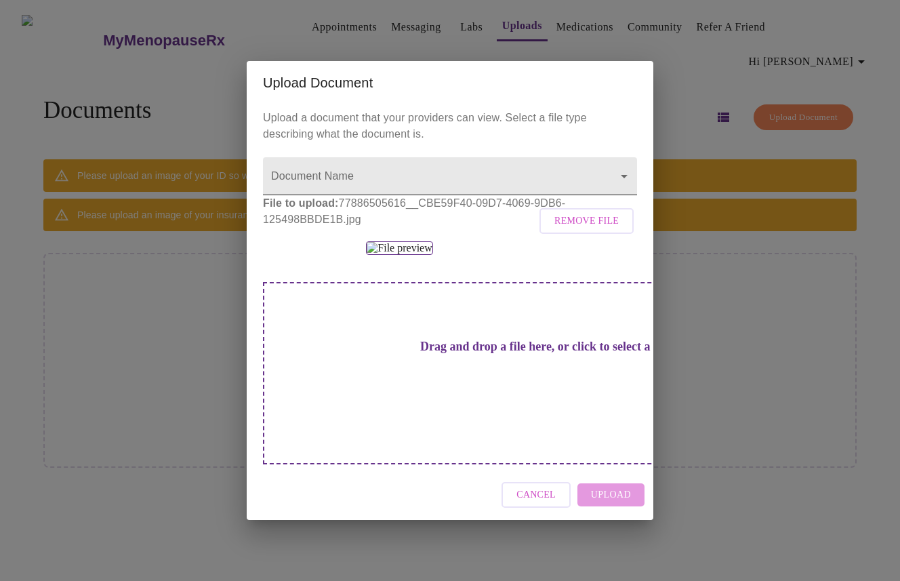
click at [308, 139] on body "MyMenopauseRx Appointments Messaging Labs Uploads Medications Community Refer a…" at bounding box center [449, 295] width 889 height 581
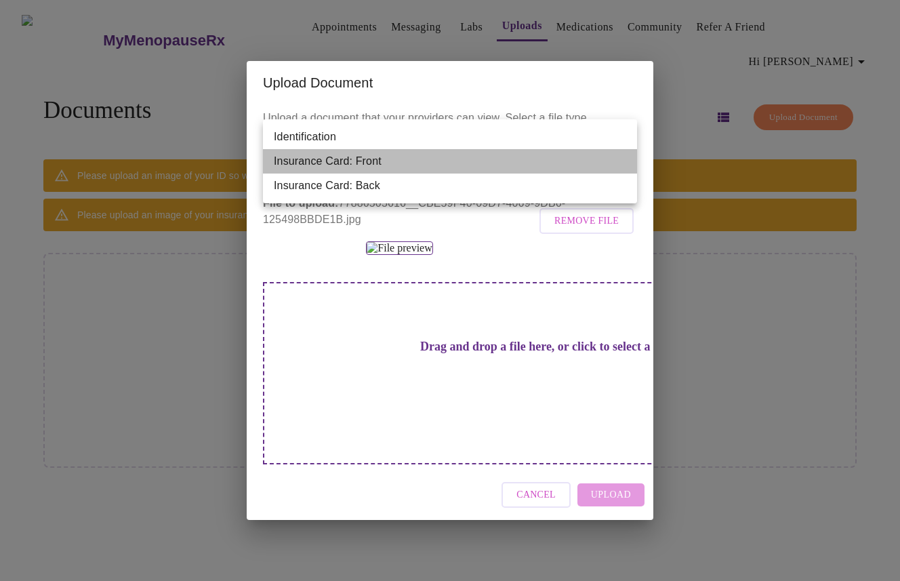
click at [308, 157] on li "Insurance Card: Front" at bounding box center [450, 161] width 374 height 24
type input "Insurance Card: Front"
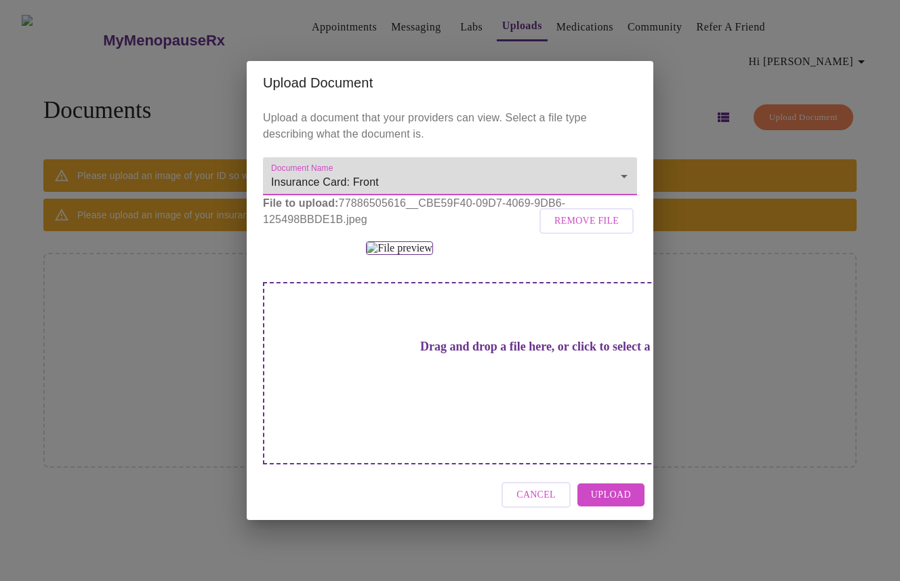
scroll to position [78, 0]
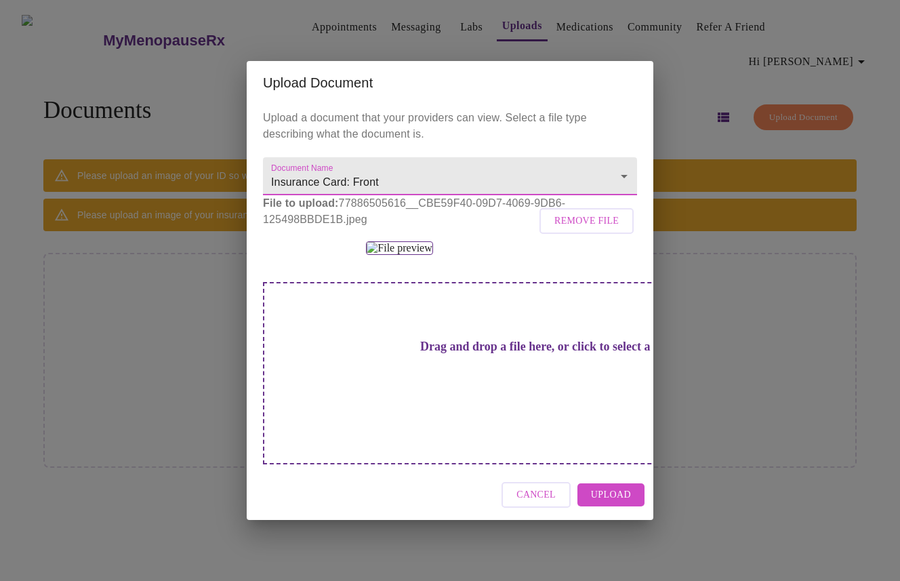
click at [605, 504] on span "Upload" at bounding box center [611, 495] width 40 height 17
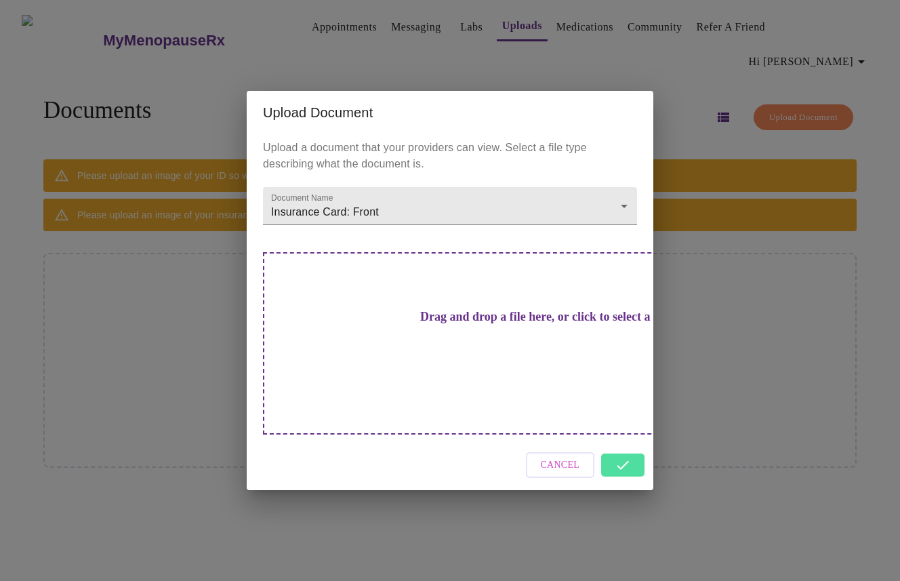
scroll to position [0, 0]
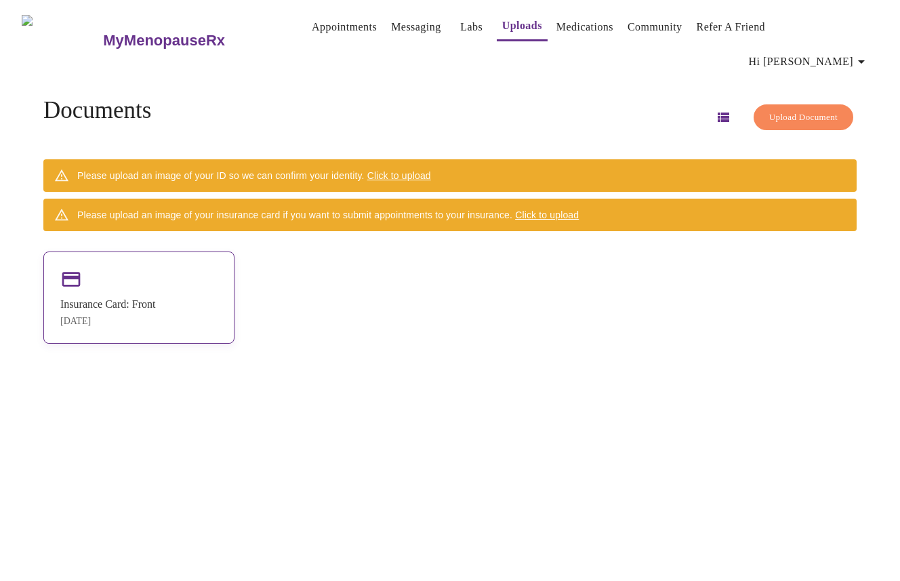
click at [146, 261] on div "Insurance Card: Front [DATE]" at bounding box center [138, 298] width 191 height 92
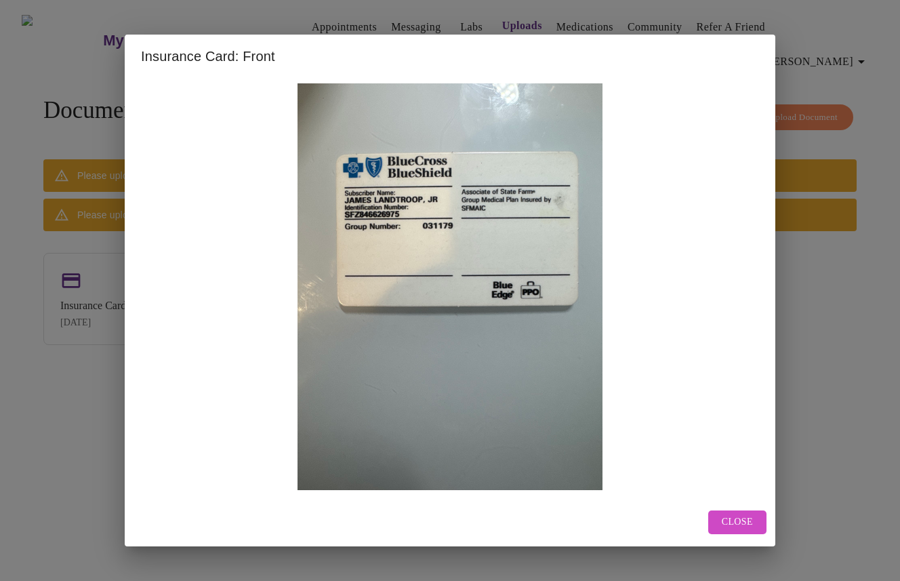
click at [734, 515] on span "Close" at bounding box center [737, 522] width 31 height 17
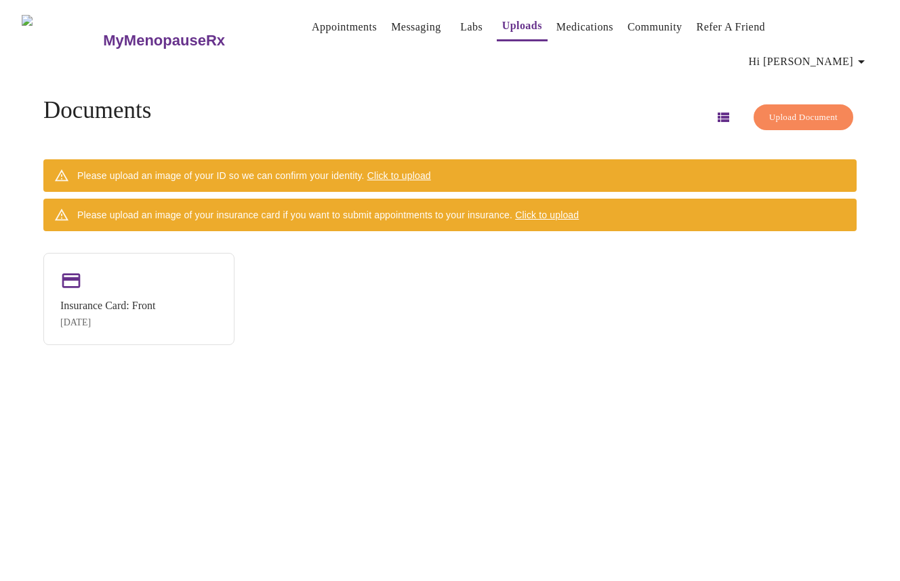
click at [425, 170] on span "Click to upload" at bounding box center [399, 175] width 64 height 11
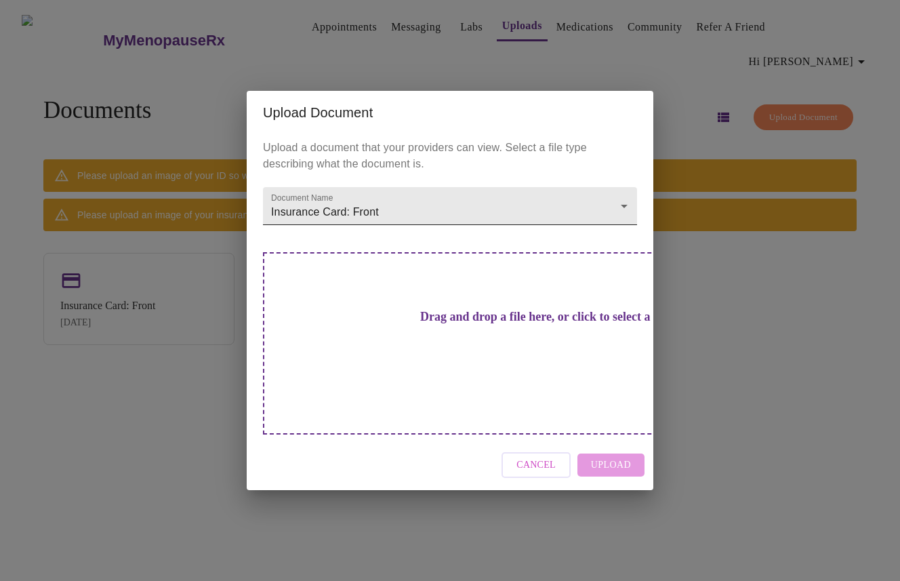
click at [376, 235] on body "MyMenopauseRx Appointments Messaging Labs Uploads Medications Community Refer a…" at bounding box center [449, 295] width 889 height 581
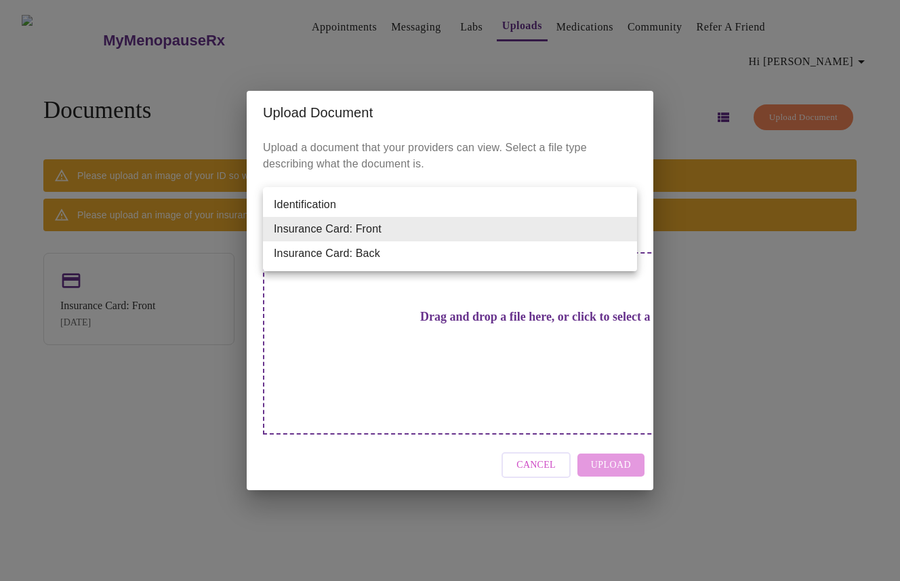
click at [373, 256] on li "Insurance Card: Back" at bounding box center [450, 253] width 374 height 24
type input "Insurance Card: Back"
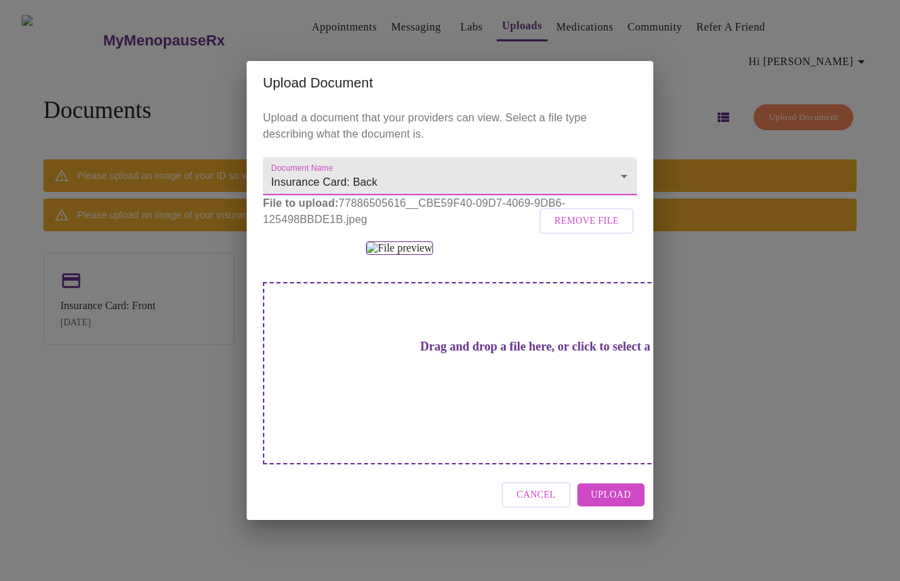
click at [538, 504] on span "Cancel" at bounding box center [536, 495] width 39 height 17
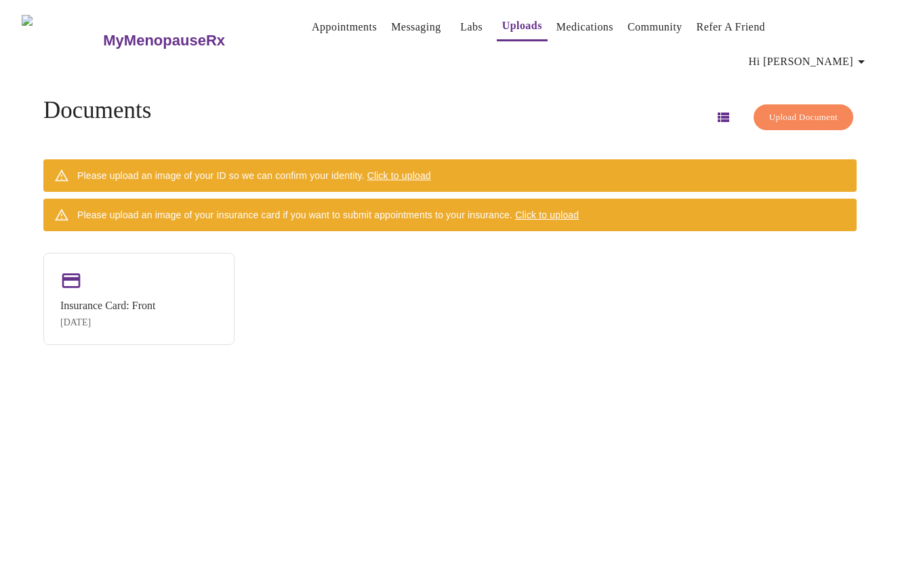
click at [429, 170] on span "Click to upload" at bounding box center [399, 175] width 64 height 11
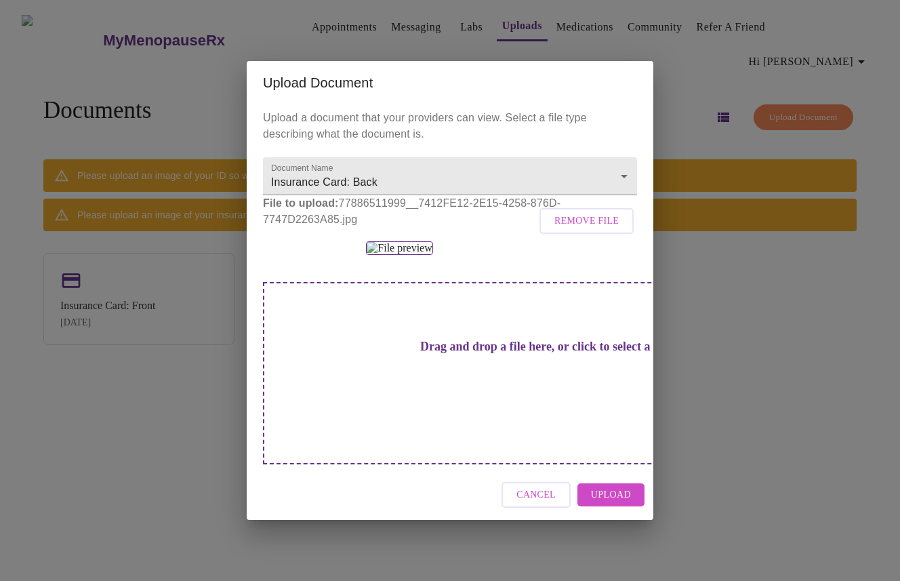
click at [620, 504] on span "Upload" at bounding box center [611, 495] width 40 height 17
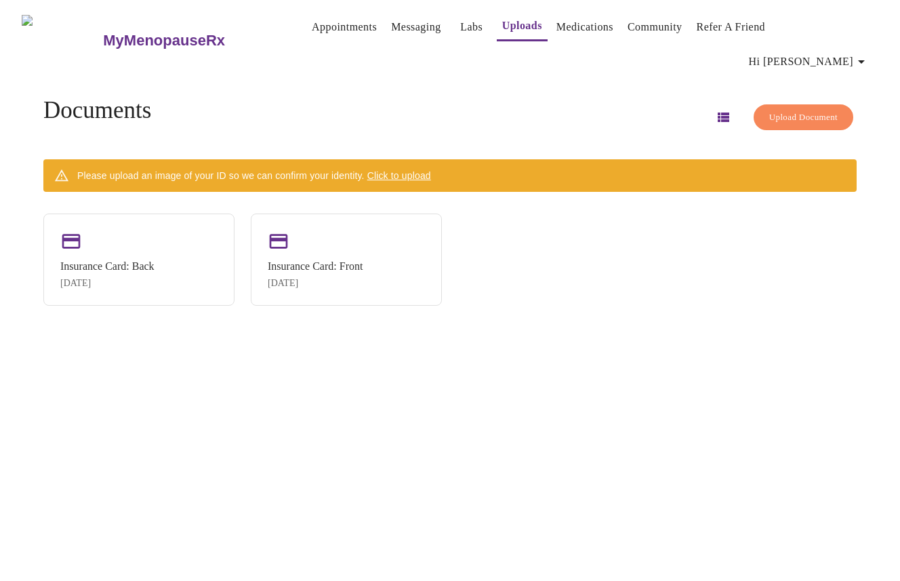
click at [415, 170] on span "Click to upload" at bounding box center [399, 175] width 64 height 11
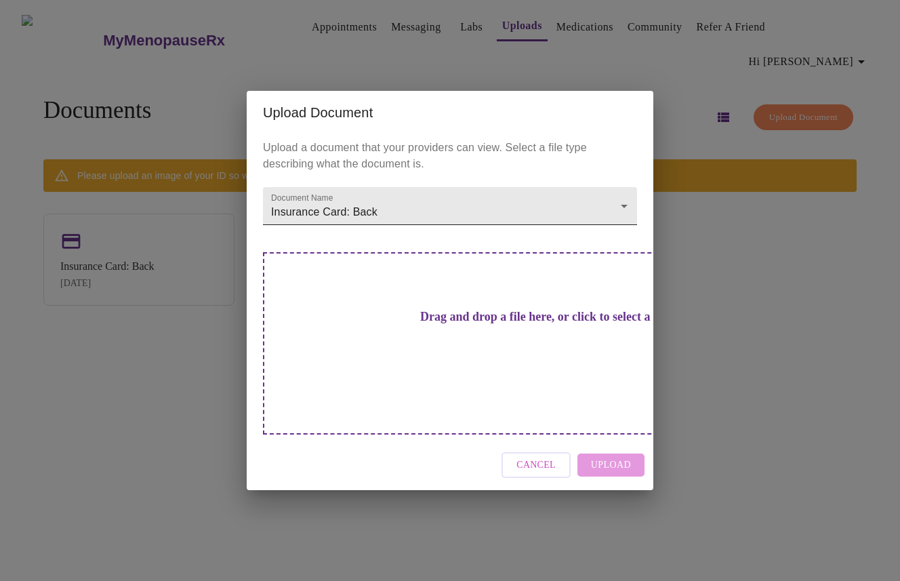
click at [626, 233] on body "MyMenopauseRx Appointments Messaging Labs Uploads Medications Community Refer a…" at bounding box center [449, 295] width 889 height 581
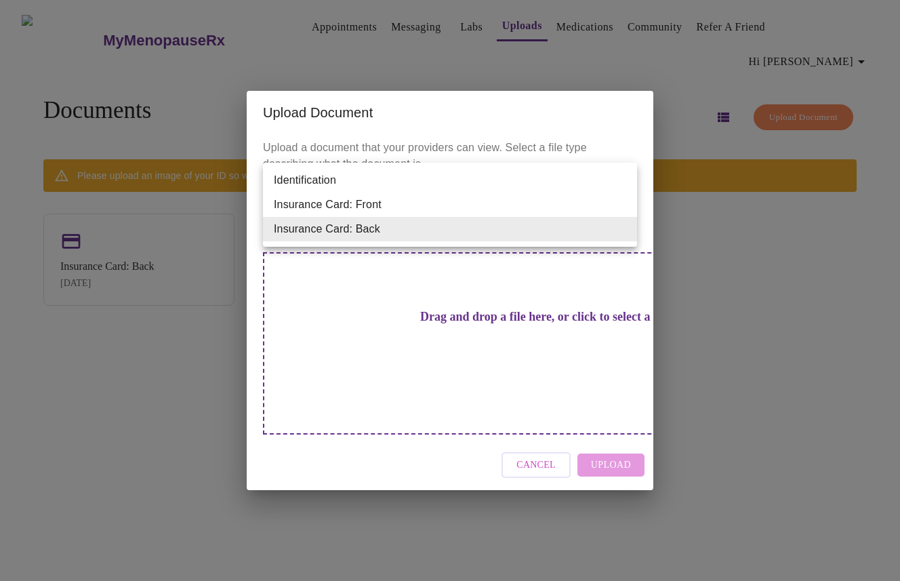
click at [341, 172] on li "Identification" at bounding box center [450, 180] width 374 height 24
type input "Identification"
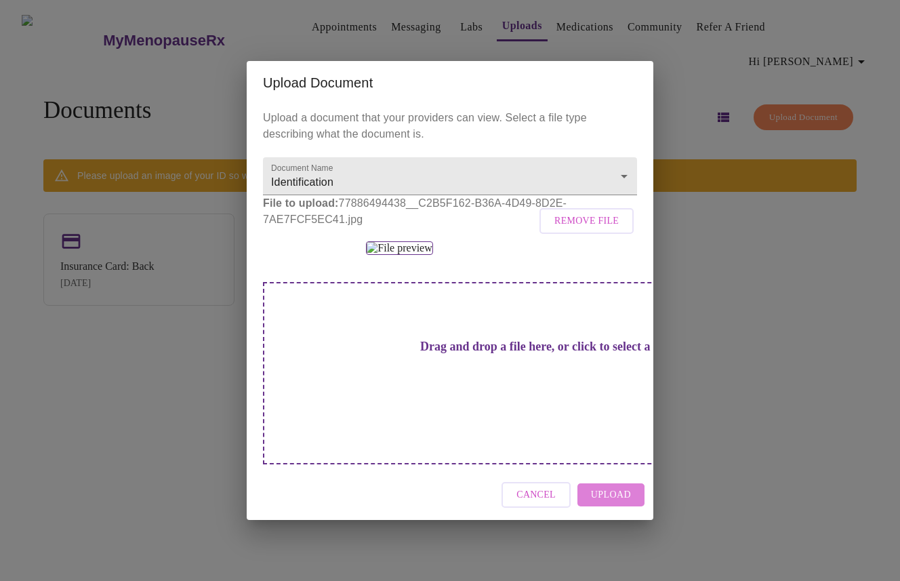
click at [609, 504] on span "Upload" at bounding box center [611, 495] width 40 height 17
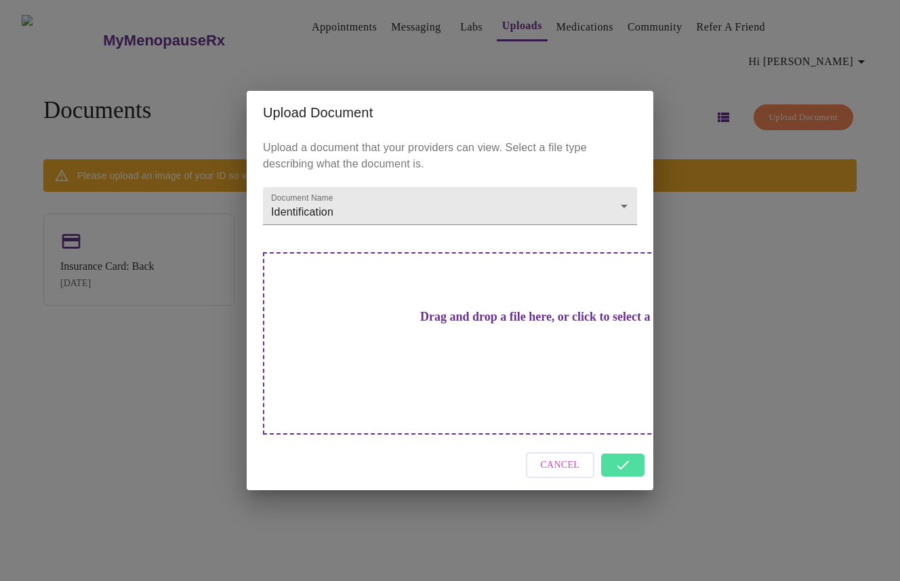
click at [619, 444] on div "Cancel" at bounding box center [450, 465] width 407 height 51
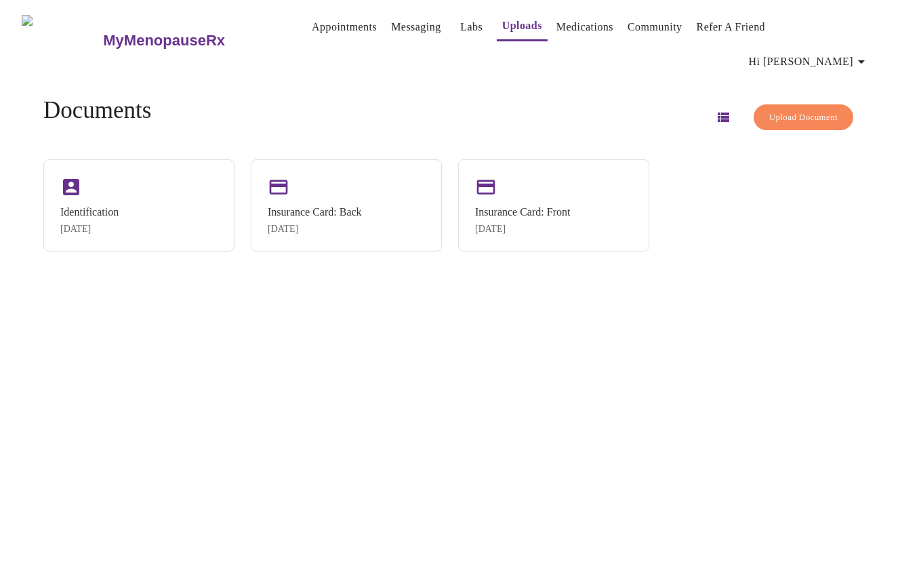
click at [561, 26] on link "Medications" at bounding box center [585, 27] width 57 height 19
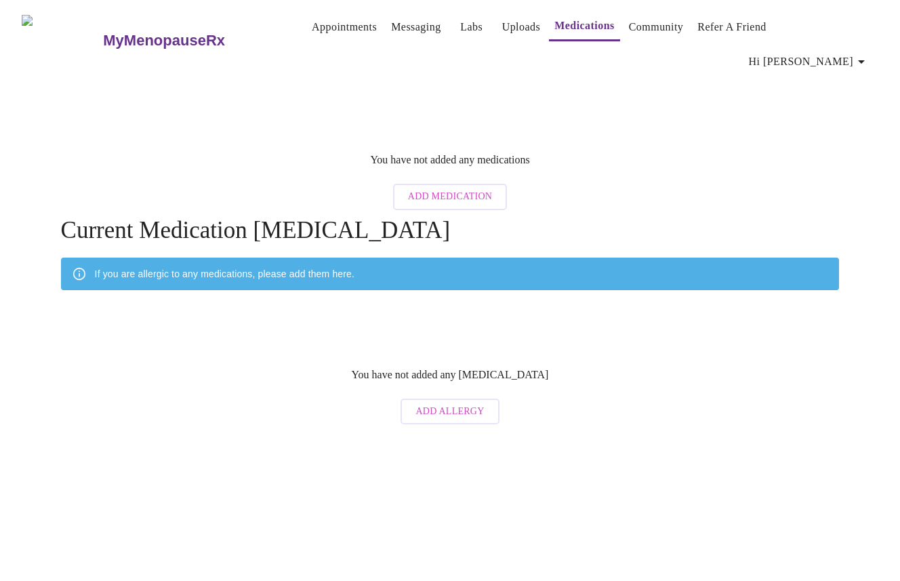
click at [363, 258] on div "If you are allergic to any medications, please add them here." at bounding box center [450, 274] width 779 height 33
click at [455, 188] on span "Add Medication" at bounding box center [450, 196] width 84 height 17
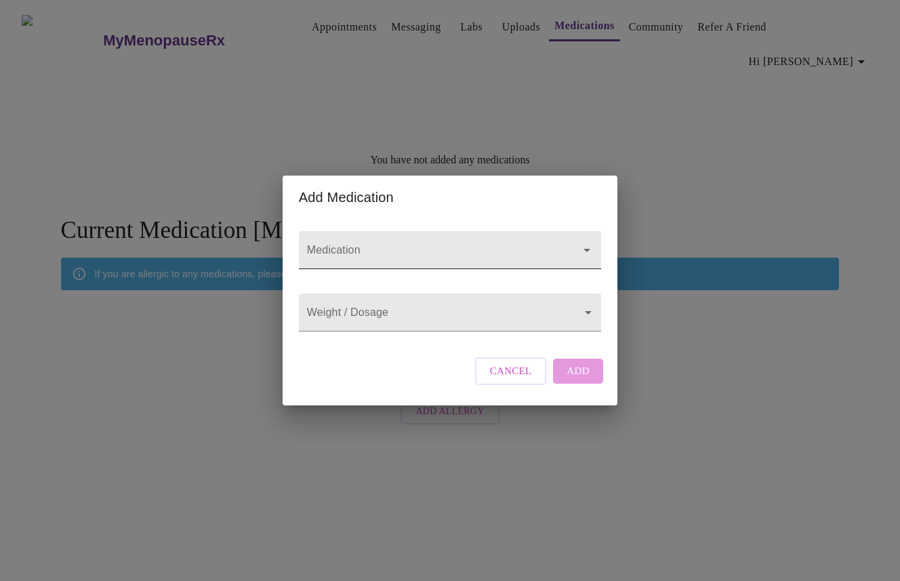
click at [362, 244] on input "Medication" at bounding box center [430, 256] width 253 height 25
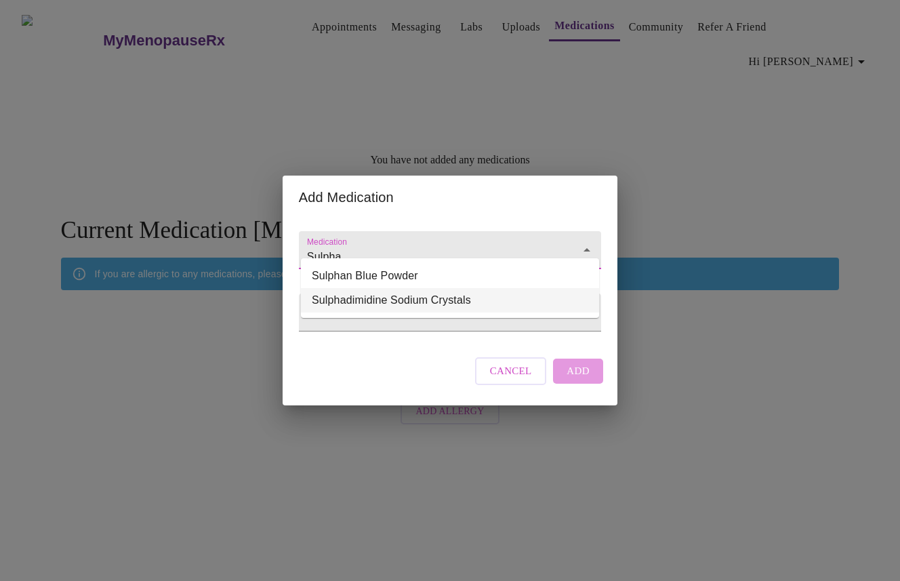
type input "Sulpha"
click at [355, 371] on div "Medication Weight / Dosage ​ Cancel Add" at bounding box center [450, 312] width 313 height 186
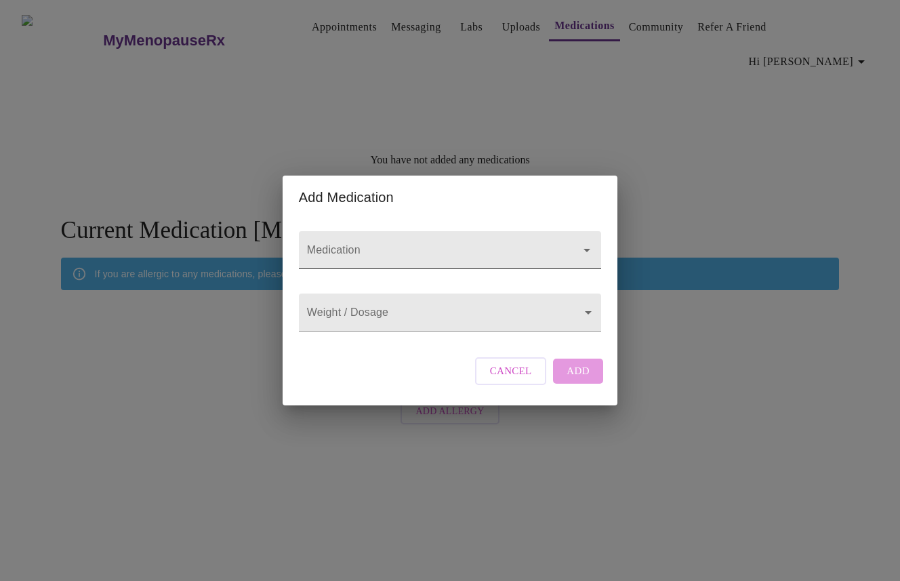
click at [359, 245] on input "Medication" at bounding box center [430, 256] width 253 height 25
click at [367, 354] on div "Medication Weight / Dosage ​ Cancel Add" at bounding box center [450, 312] width 313 height 186
click at [511, 379] on span "Cancel" at bounding box center [511, 371] width 42 height 18
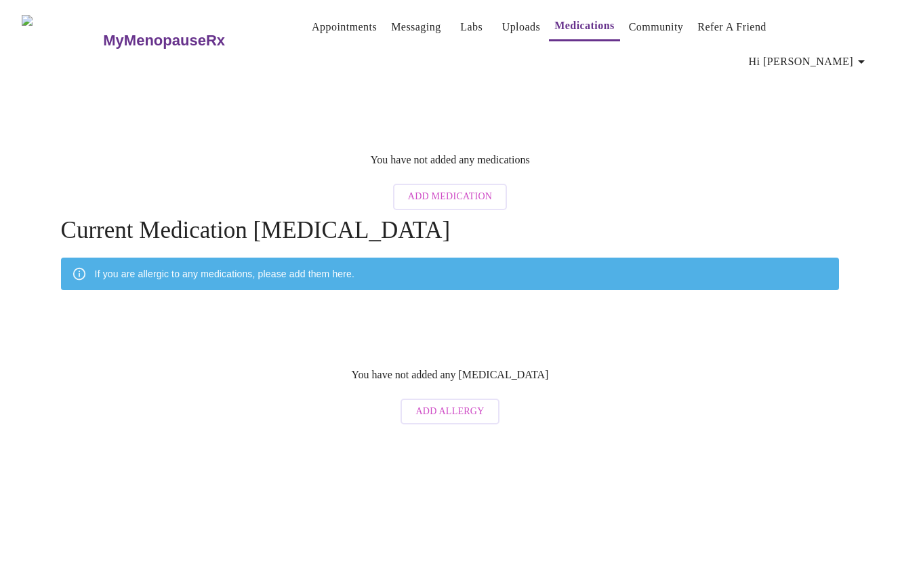
click at [440, 403] on span "Add Allergy" at bounding box center [450, 411] width 68 height 17
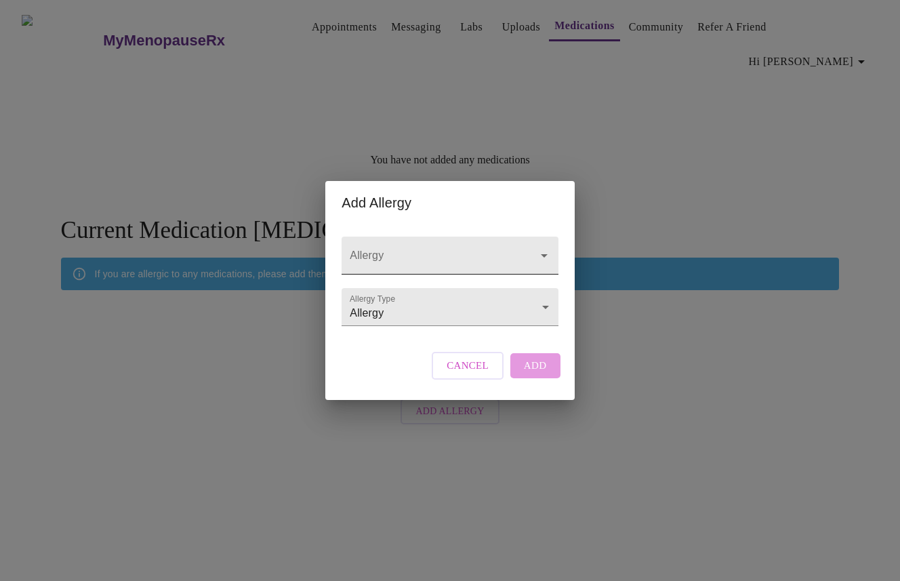
click at [441, 249] on input "Allergy" at bounding box center [430, 261] width 167 height 25
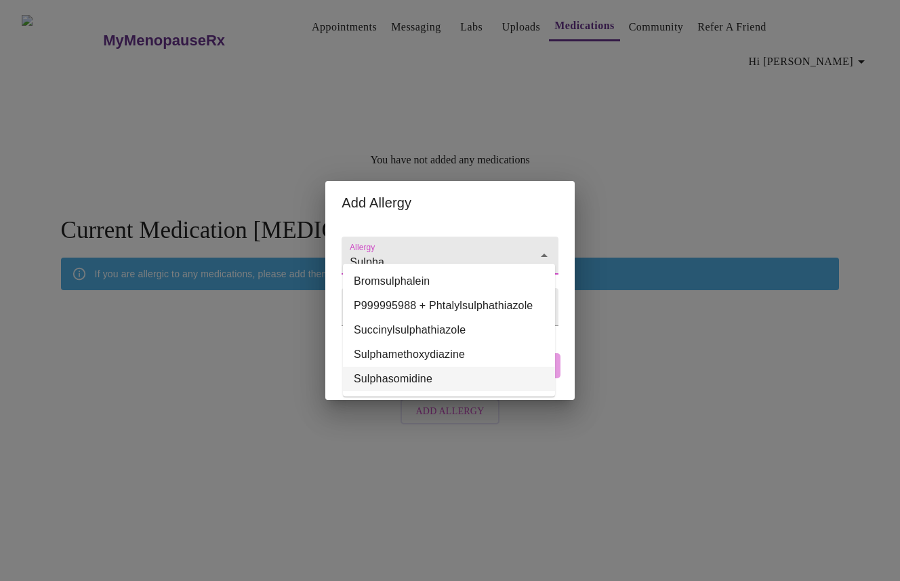
type input "Sulphasomidine"
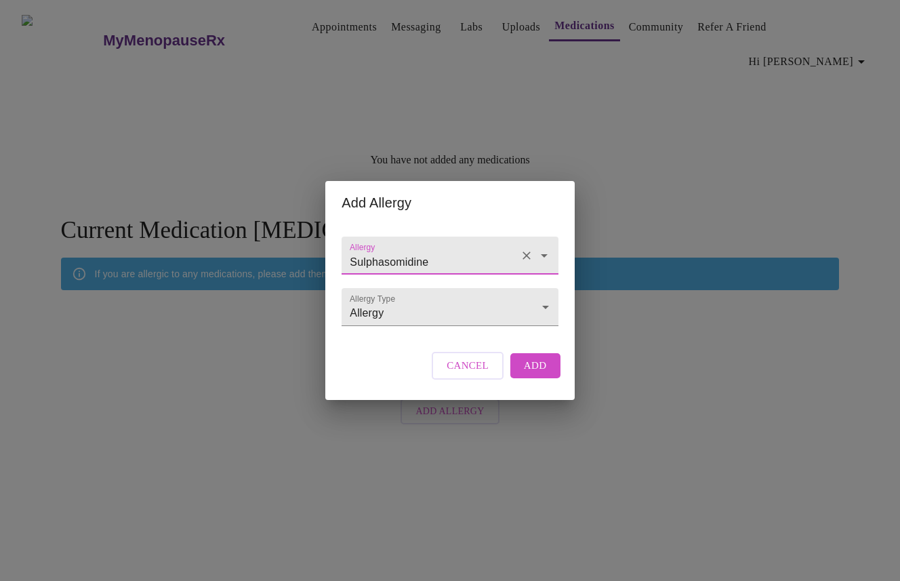
click at [523, 252] on icon "Clear" at bounding box center [527, 256] width 8 height 8
type input "Sulphasomidine"
click at [466, 374] on span "Cancel" at bounding box center [468, 366] width 42 height 18
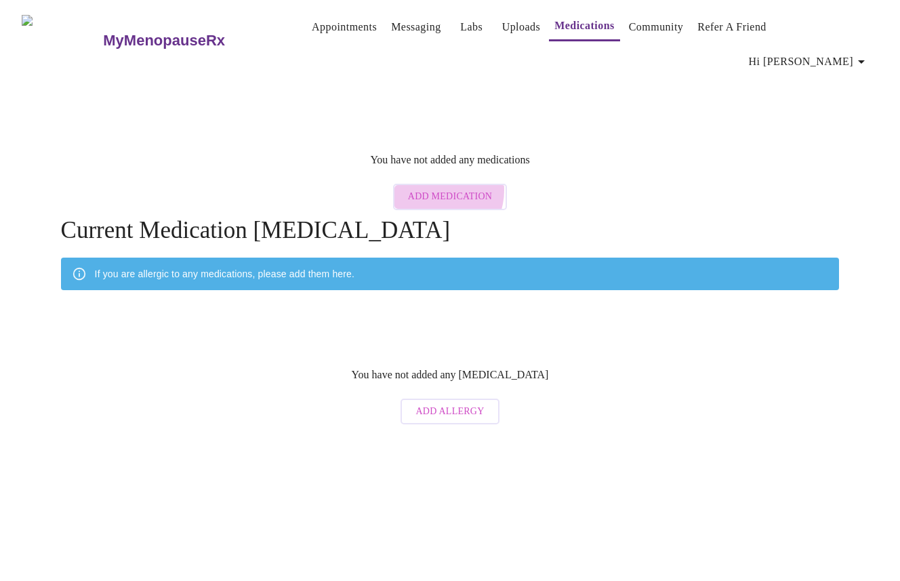
click at [439, 188] on span "Add Medication" at bounding box center [450, 196] width 84 height 17
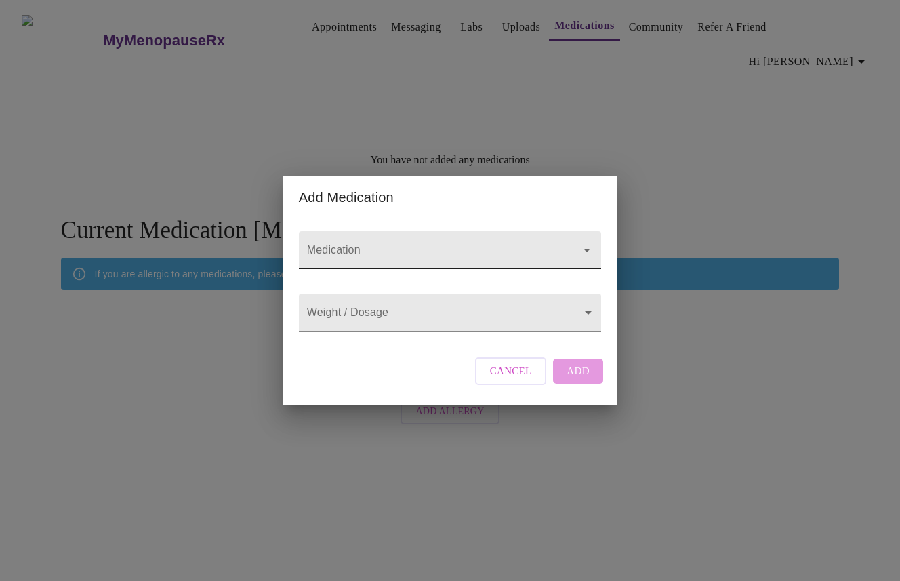
click at [352, 245] on input "Medication" at bounding box center [430, 256] width 253 height 25
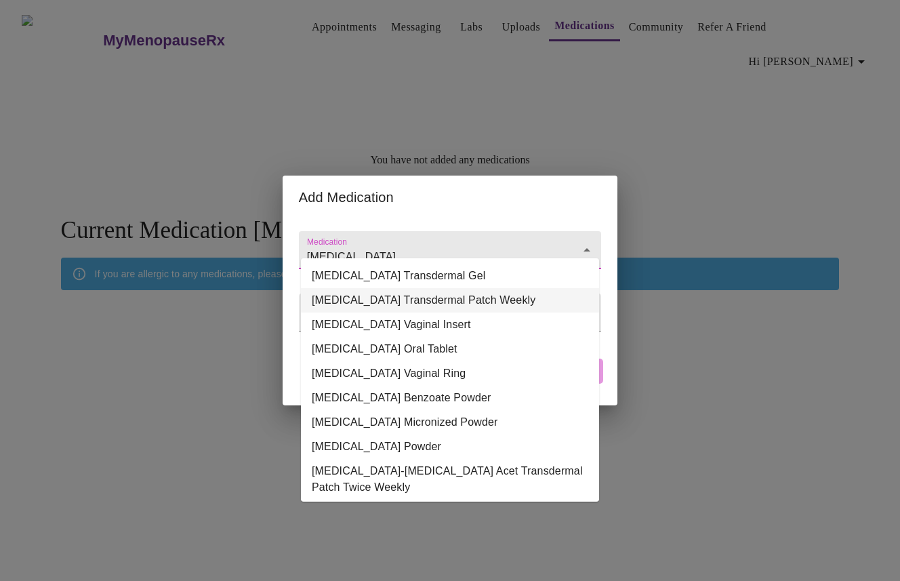
click at [416, 298] on li "[MEDICAL_DATA] Transdermal Patch Weekly" at bounding box center [450, 300] width 298 height 24
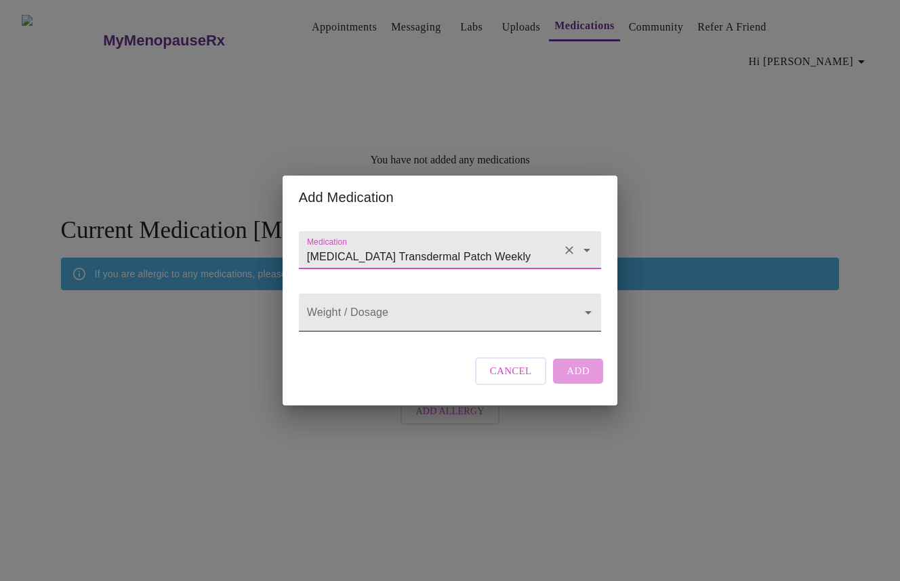
type input "[MEDICAL_DATA] Transdermal Patch Weekly"
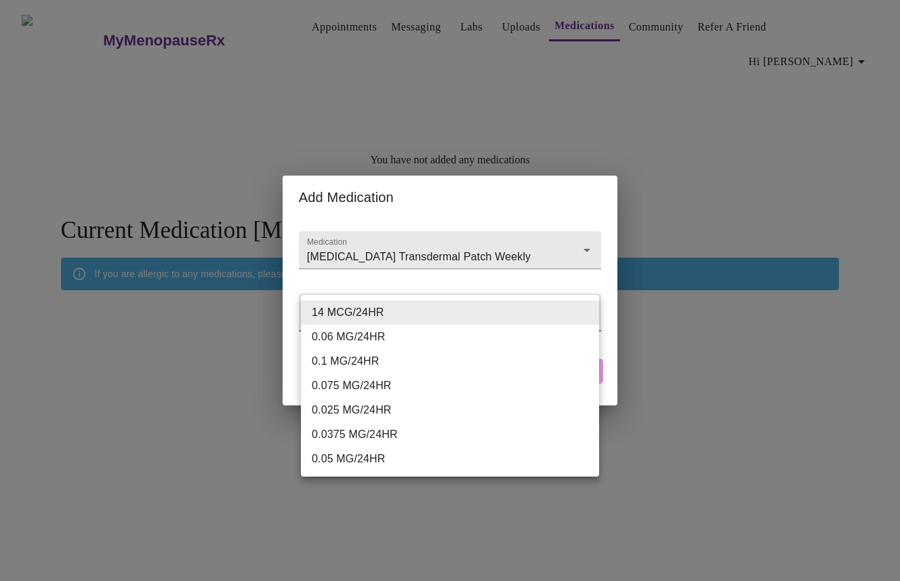
click at [376, 312] on body "MyMenopauseRx Appointments Messaging Labs Uploads Medications Community Refer a…" at bounding box center [449, 218] width 889 height 426
click at [361, 357] on li "0.1 MG/24HR" at bounding box center [450, 361] width 298 height 24
type input "0.1 MG/24HR"
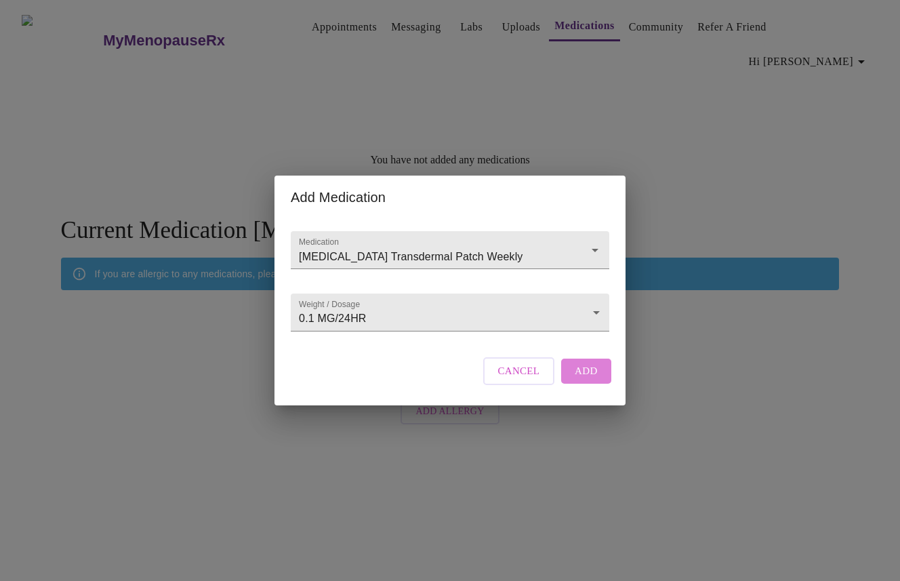
click at [587, 380] on span "Add" at bounding box center [586, 371] width 23 height 18
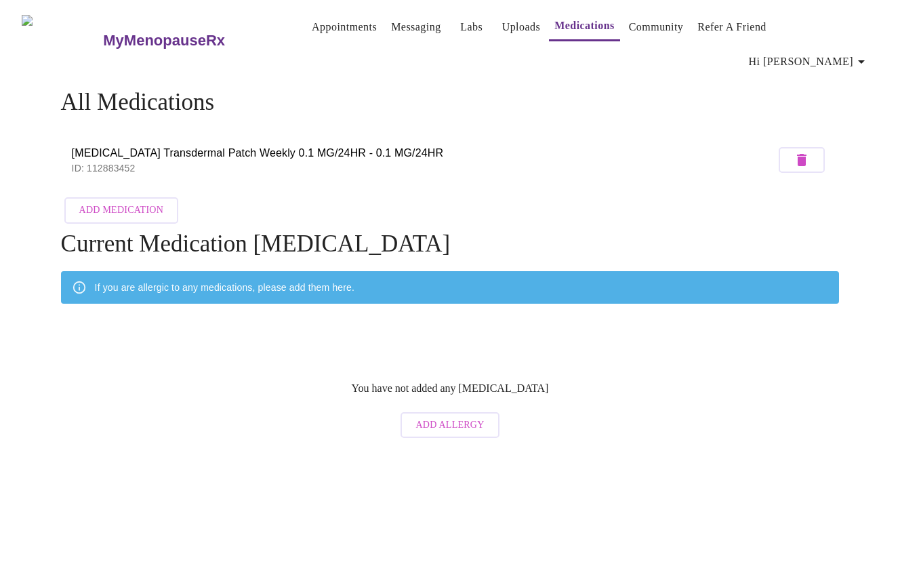
click at [312, 22] on link "Appointments" at bounding box center [344, 27] width 65 height 19
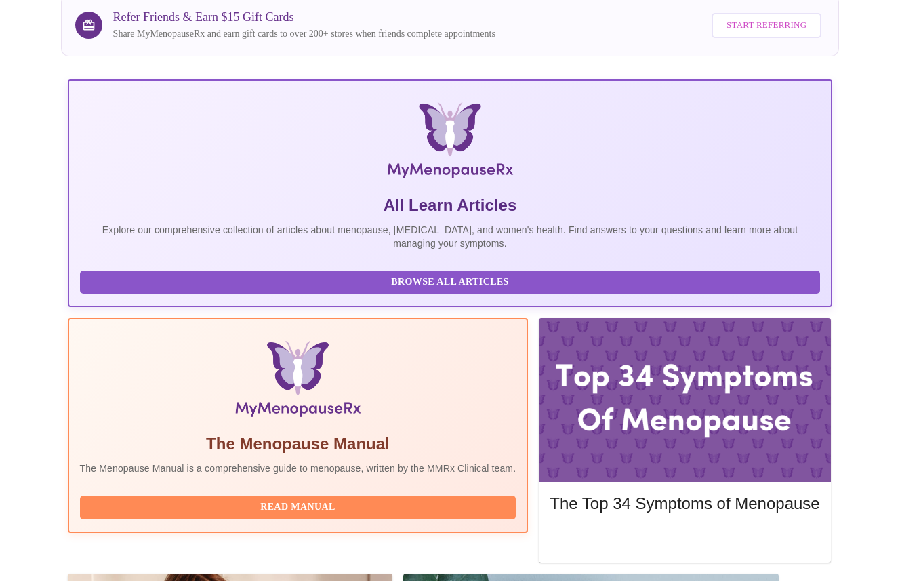
scroll to position [161, 0]
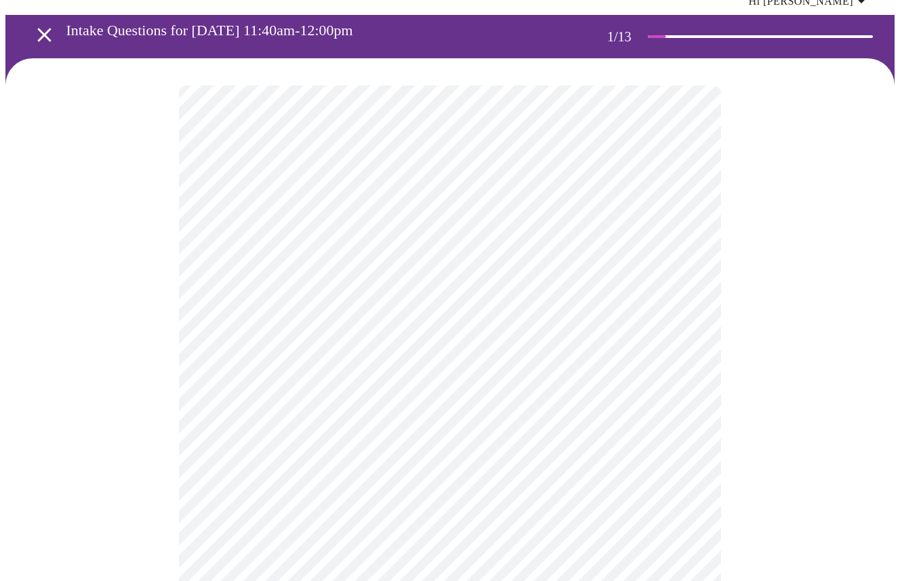
scroll to position [65, 0]
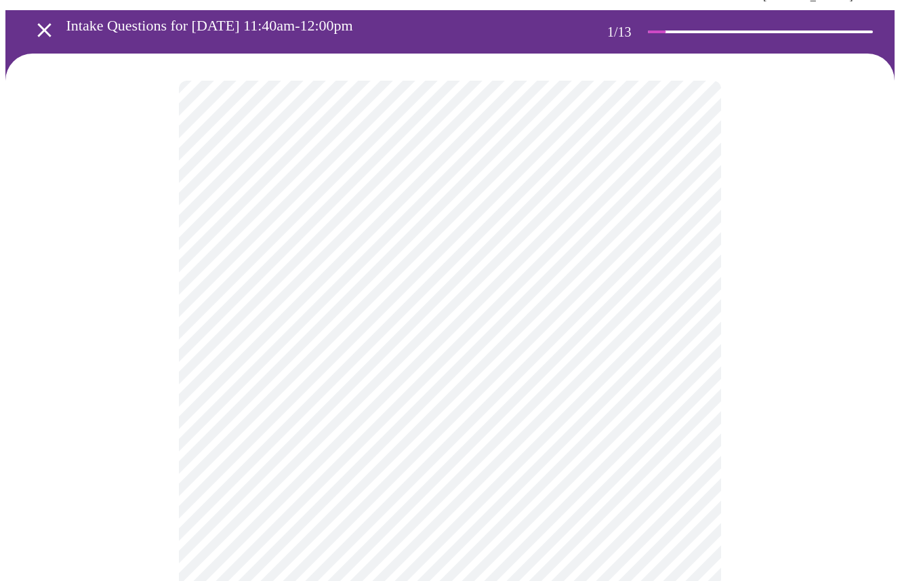
click at [451, 227] on body "MyMenopauseRx Appointments Messaging Labs Uploads Medications Community Refer a…" at bounding box center [449, 573] width 889 height 1266
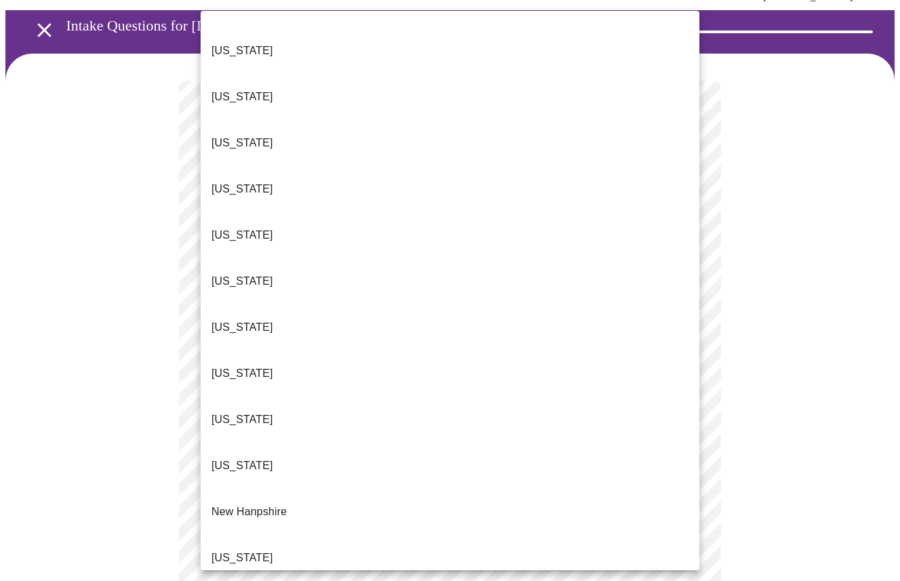
scroll to position [921, 0]
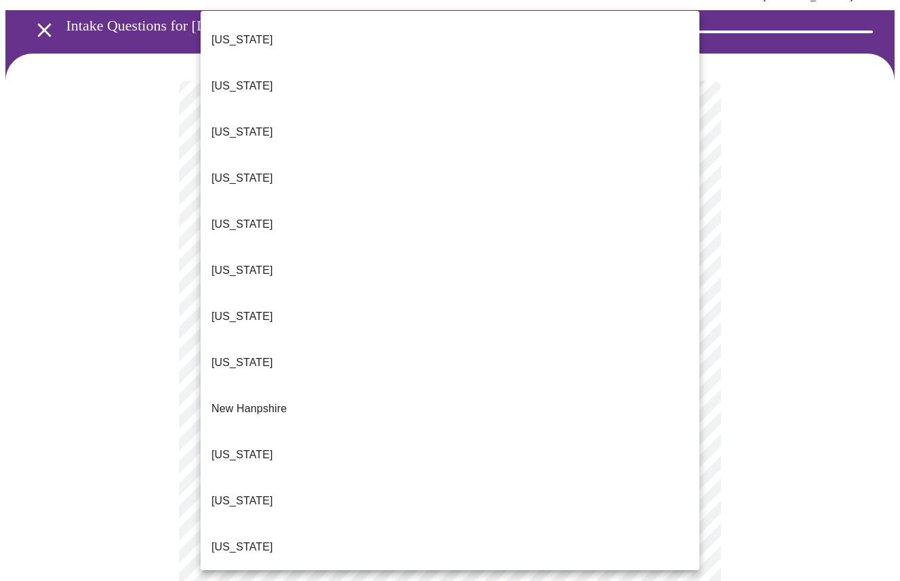
click at [251, 539] on p "[US_STATE]" at bounding box center [243, 547] width 62 height 16
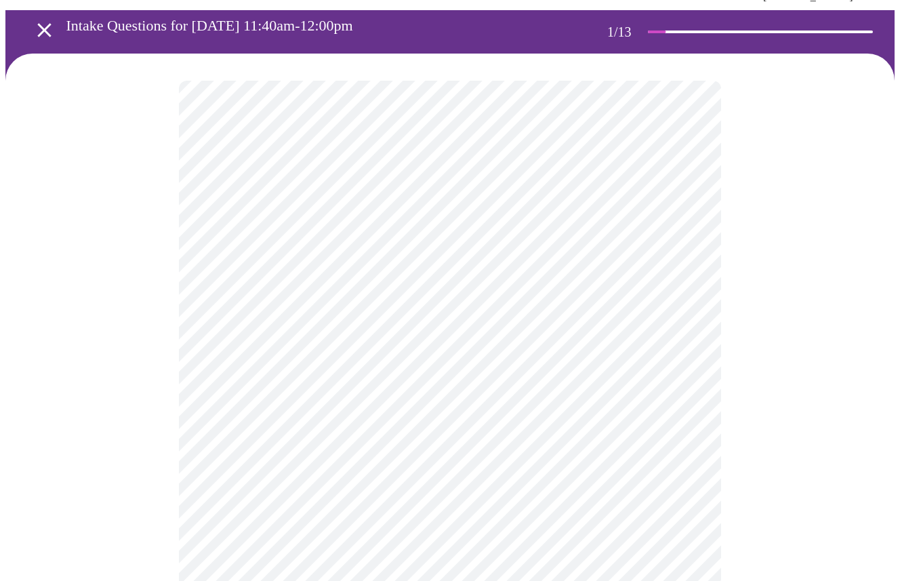
click at [262, 334] on body "MyMenopauseRx Appointments Messaging Labs Uploads Medications Community Refer a…" at bounding box center [449, 569] width 889 height 1258
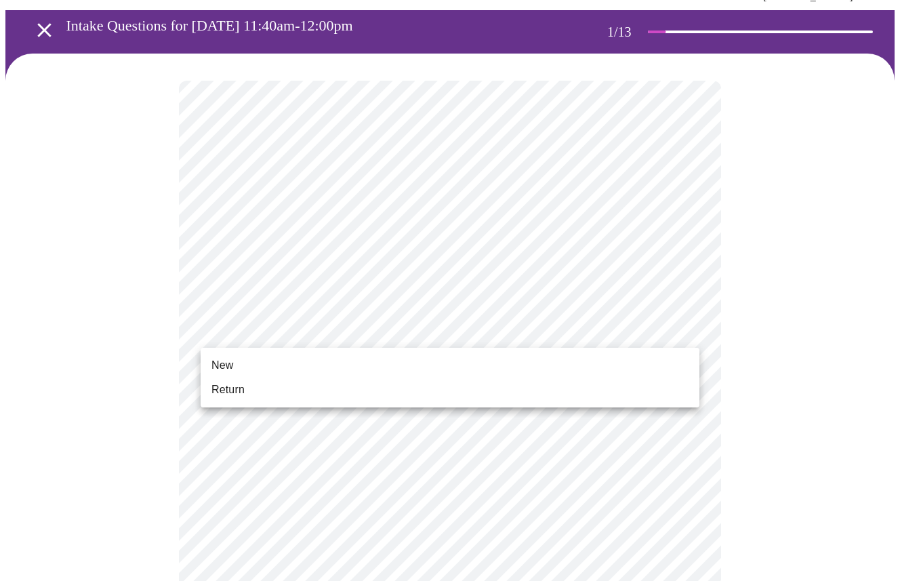
click at [228, 367] on span "New" at bounding box center [223, 365] width 22 height 16
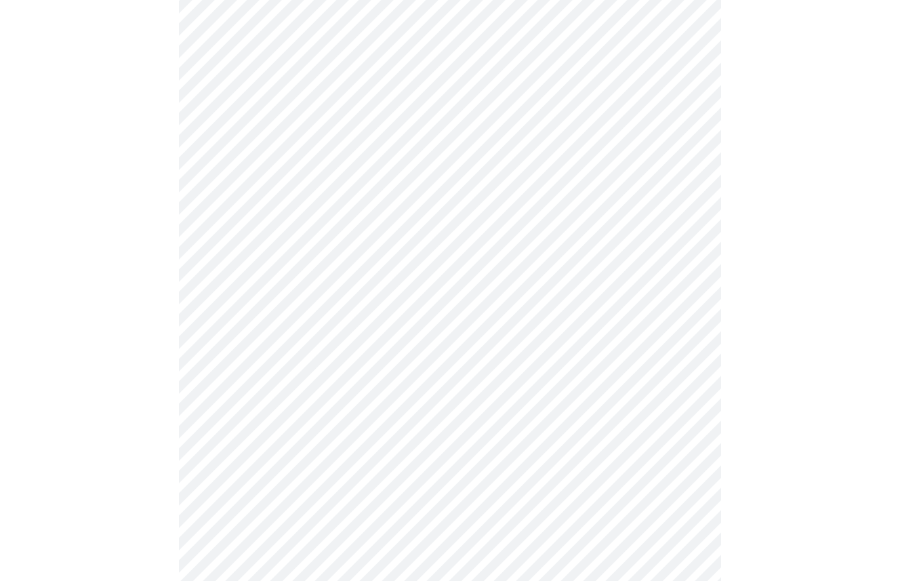
scroll to position [639, 0]
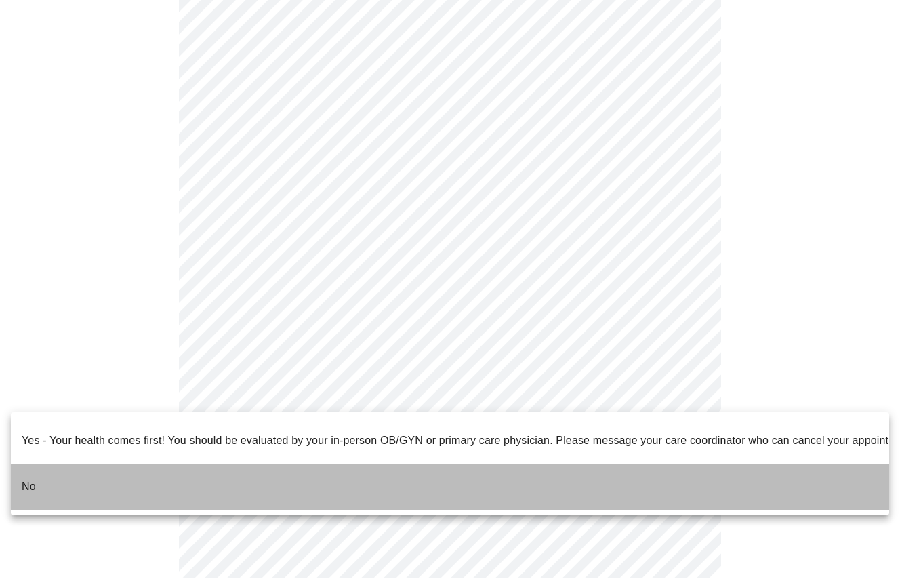
click at [26, 479] on p "No" at bounding box center [29, 487] width 14 height 16
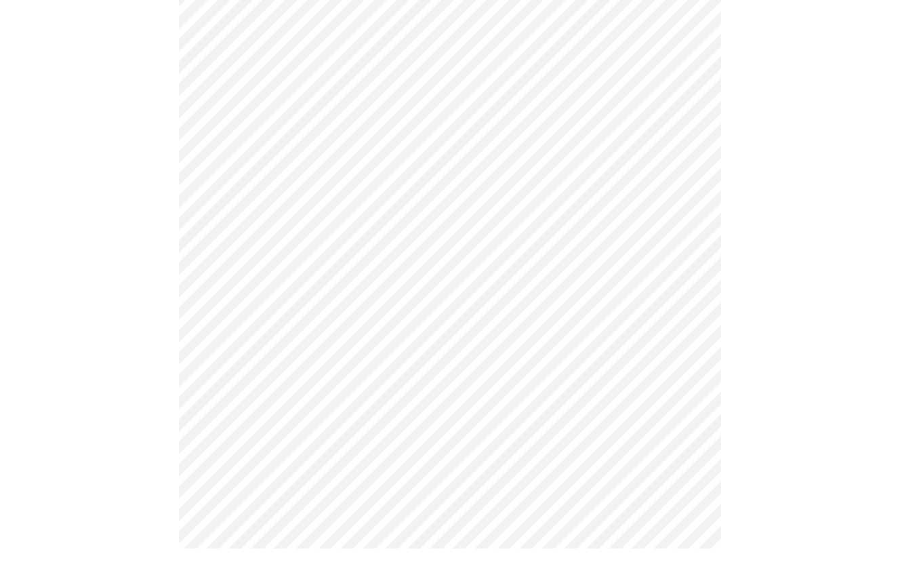
scroll to position [0, 0]
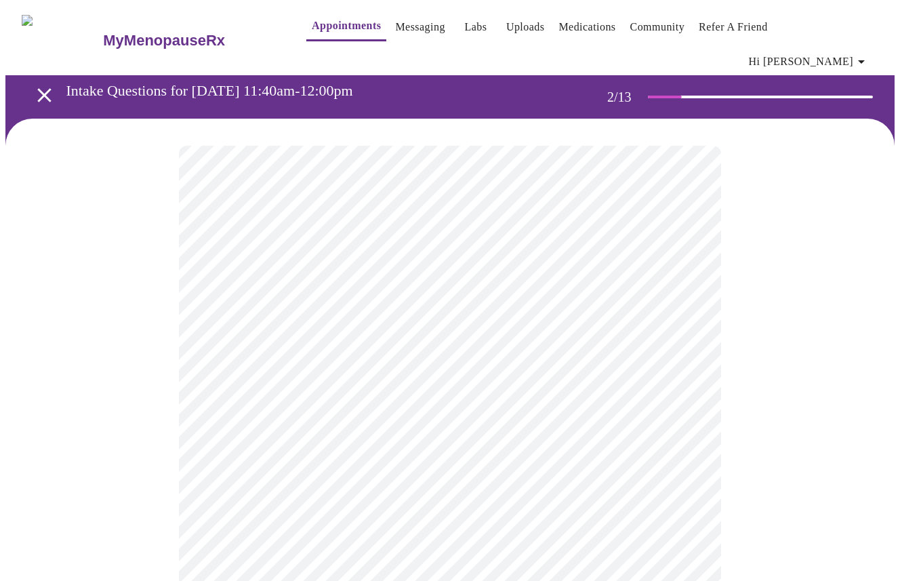
click at [445, 276] on body "MyMenopauseRx Appointments Messaging Labs Uploads Medications Community Refer a…" at bounding box center [449, 422] width 889 height 834
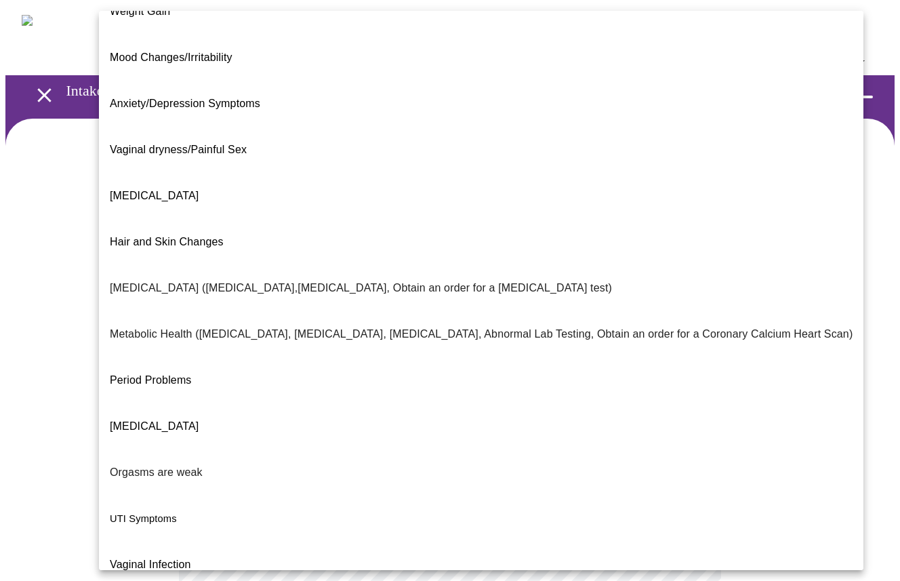
scroll to position [121, 0]
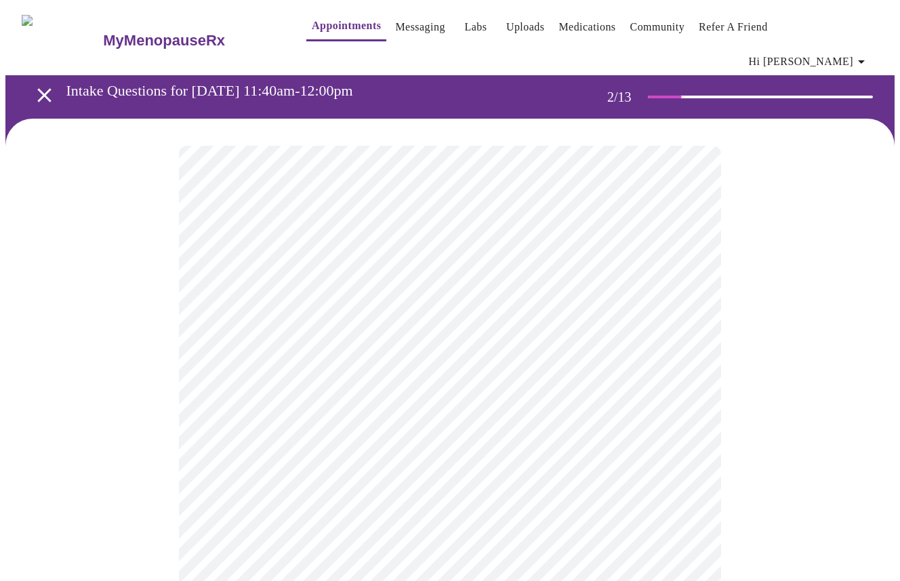
click at [340, 414] on body "MyMenopauseRx Appointments Messaging Labs Uploads Medications Community Refer a…" at bounding box center [449, 418] width 889 height 826
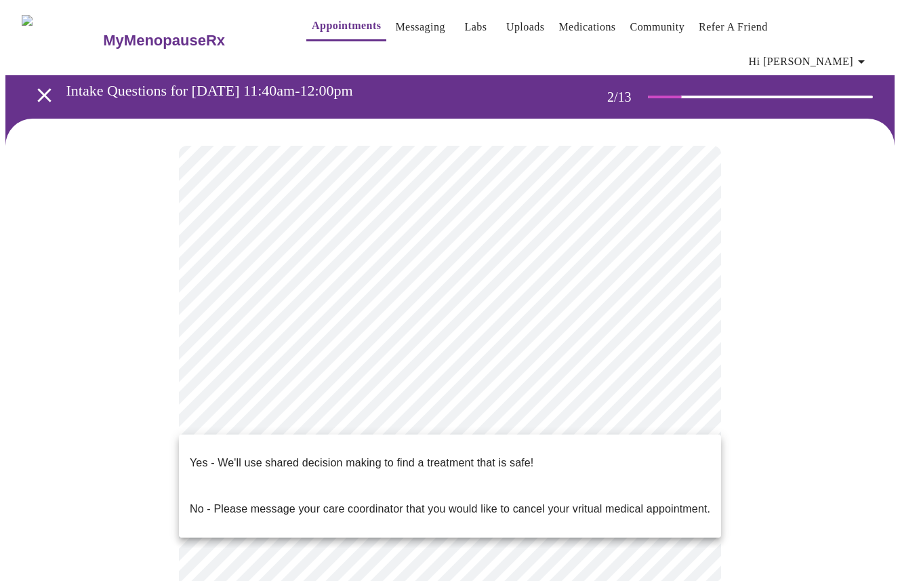
click at [311, 455] on p "Yes - We'll use shared decision making to find a treatment that is safe!" at bounding box center [362, 463] width 344 height 16
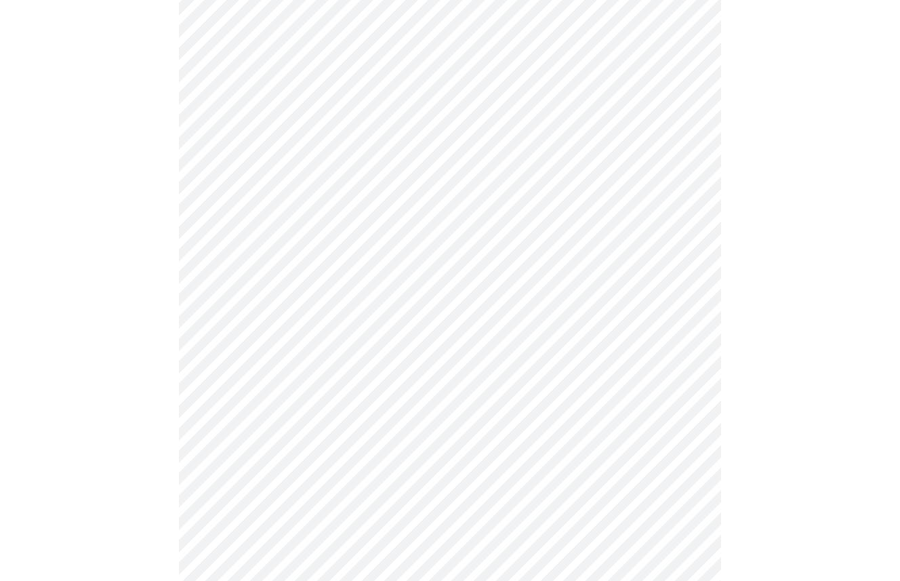
scroll to position [188, 0]
